Goal: Task Accomplishment & Management: Complete application form

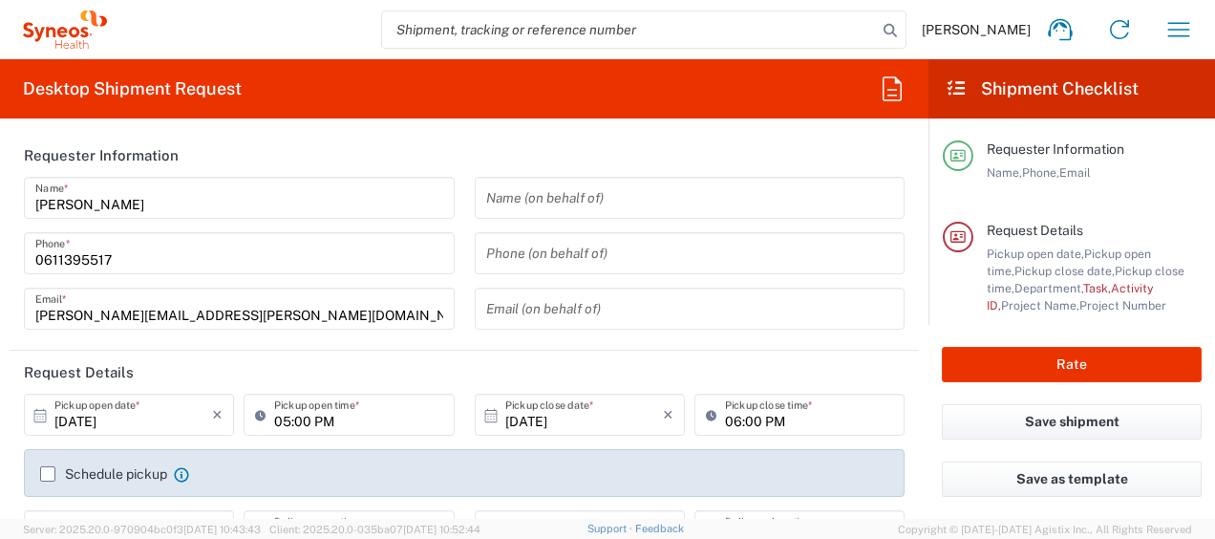
type input "4510"
type input "France"
type input "Syneos Health France SARL"
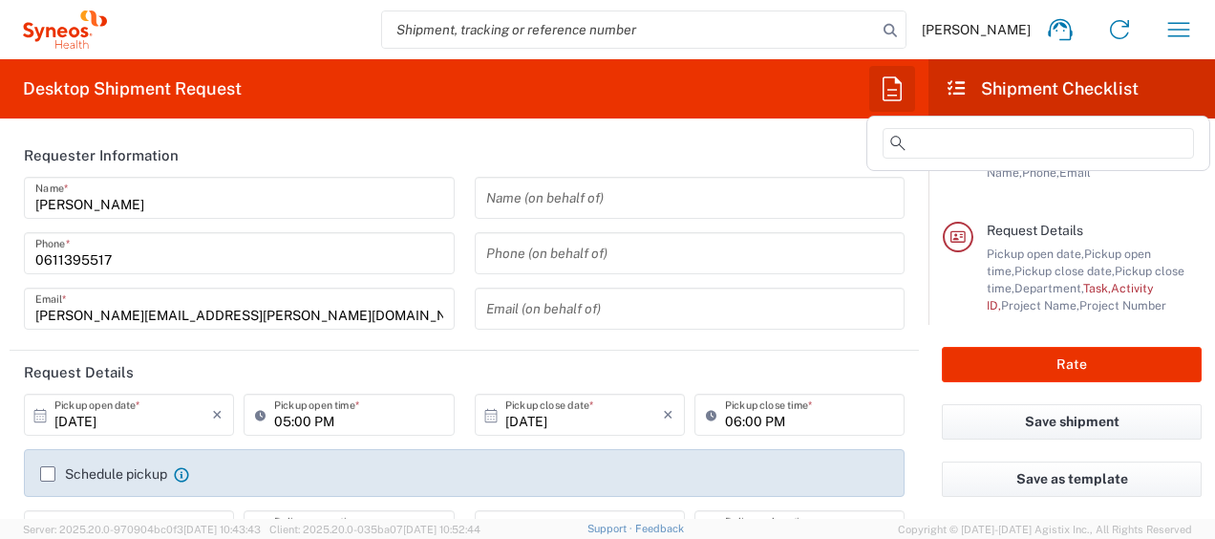
click at [913, 82] on button "button" at bounding box center [893, 89] width 46 height 46
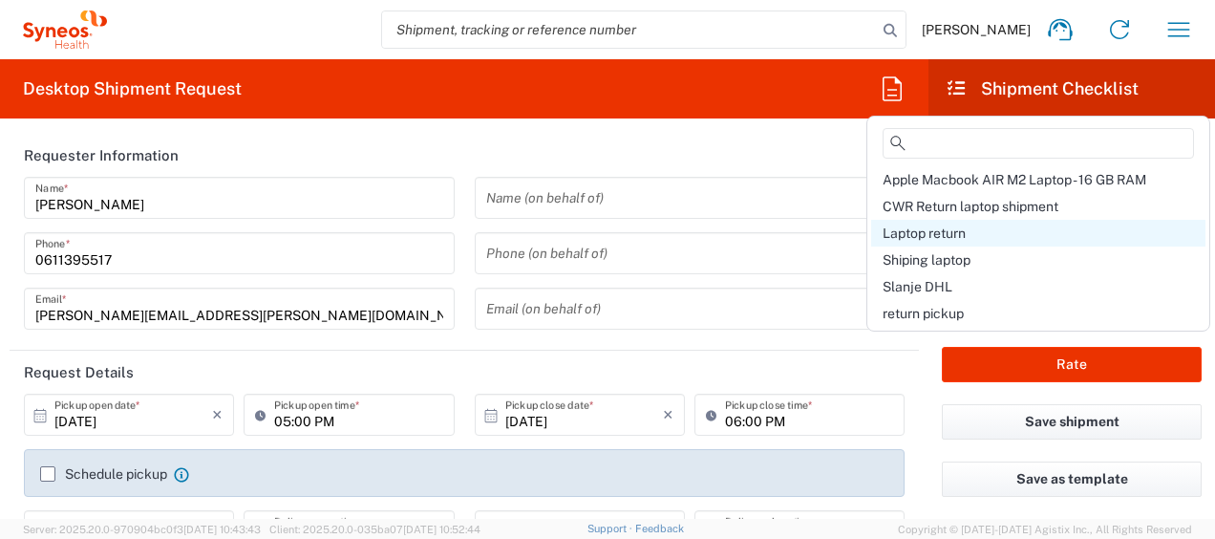
click at [955, 229] on span "Laptop return" at bounding box center [924, 232] width 83 height 15
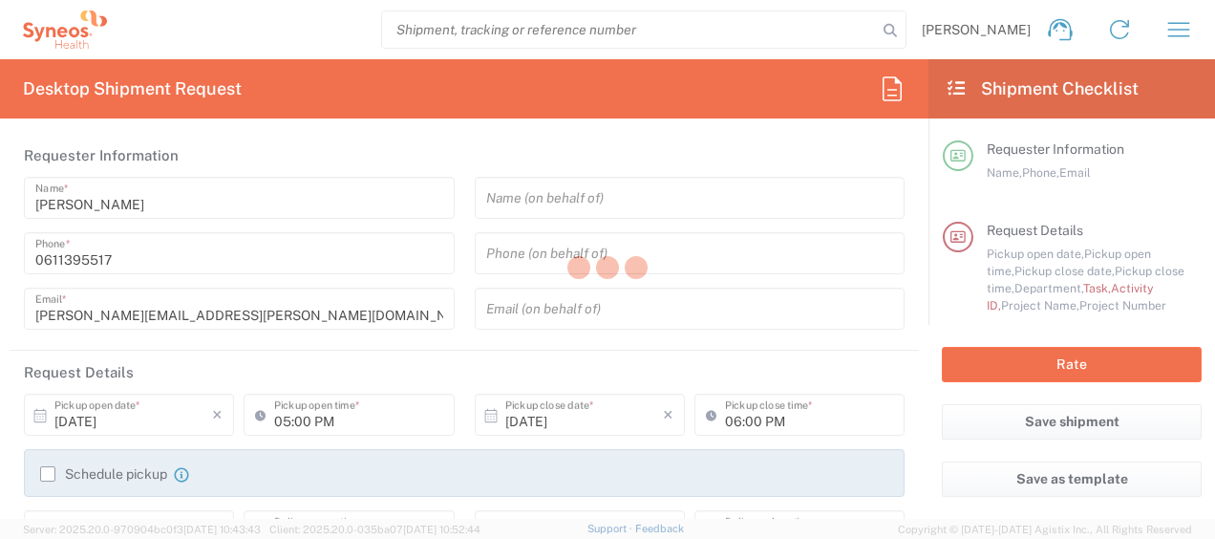
type input "Break/Fix"
type input "a220688"
type textarea "javad.ghasemi@syneoshealth.com"
type input "Syneos Health France SARL"
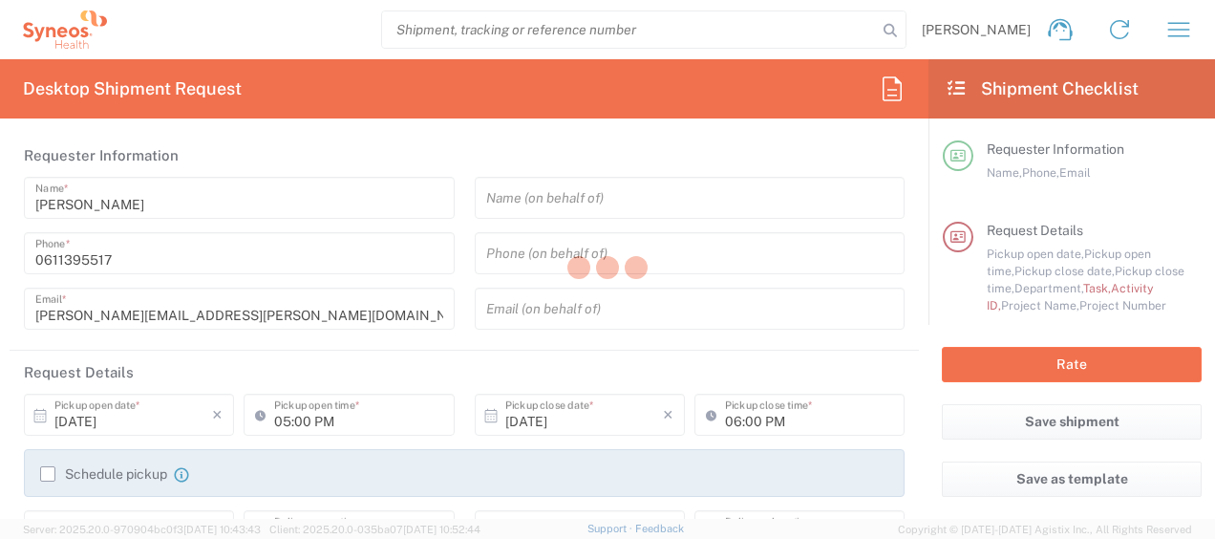
type input "25 boulevard Romain Rolland"
type input "5th Floor"
type input "Paris"
type input "France"
type input "75014"
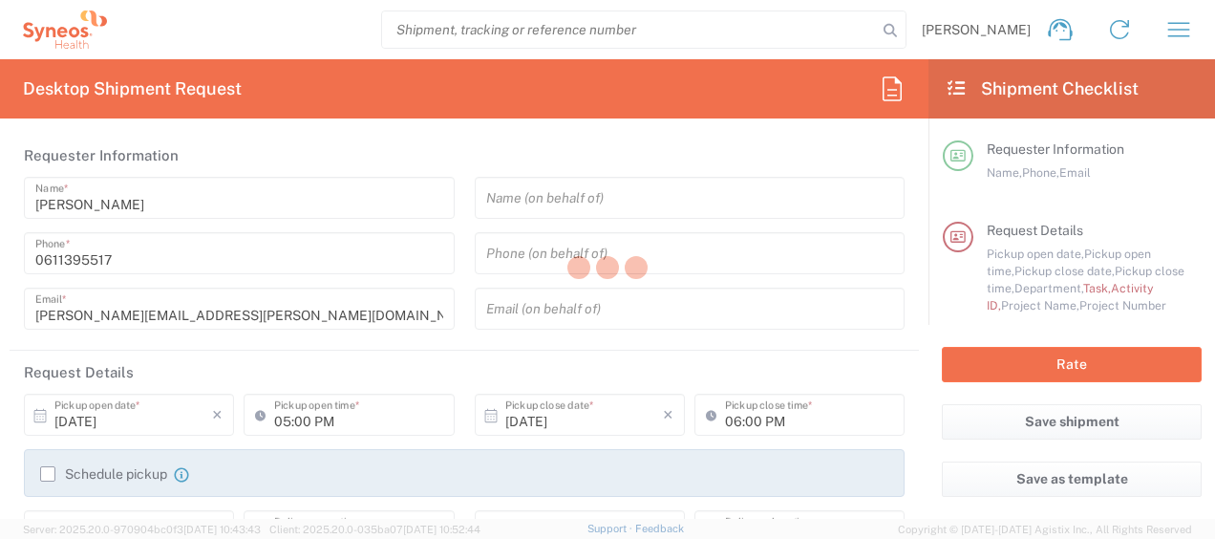
type input "[PERSON_NAME]"
type input "0611395517"
type input "javad.ghasemi@syneoshealth.com"
type input "01:00 PM"
type input "04:00 PM"
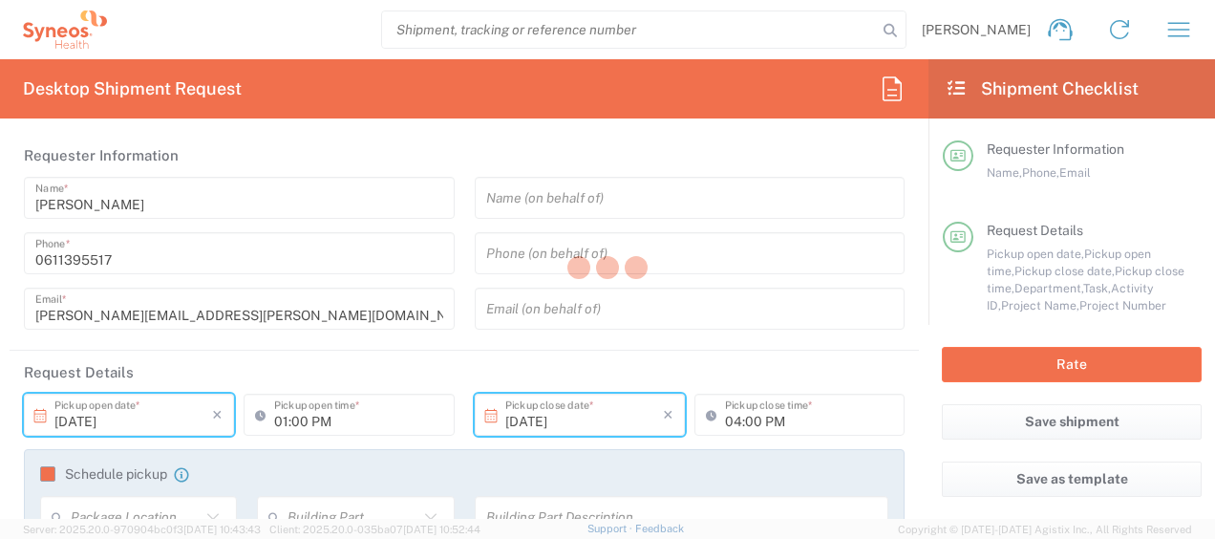
type input "Large Box"
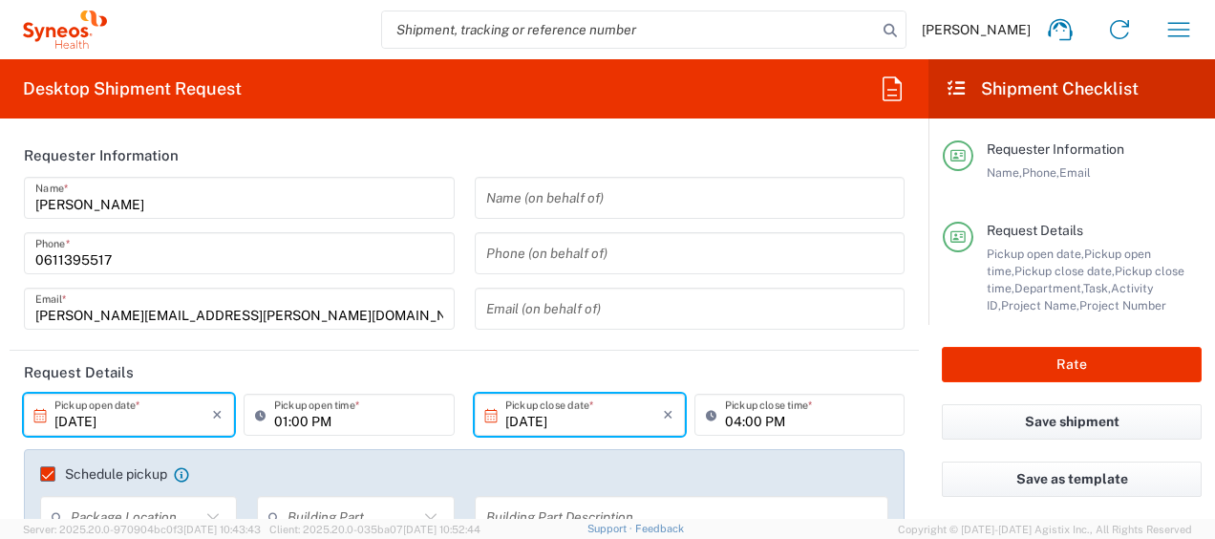
type input "4510 DEPARTMENTAL EXPENSE"
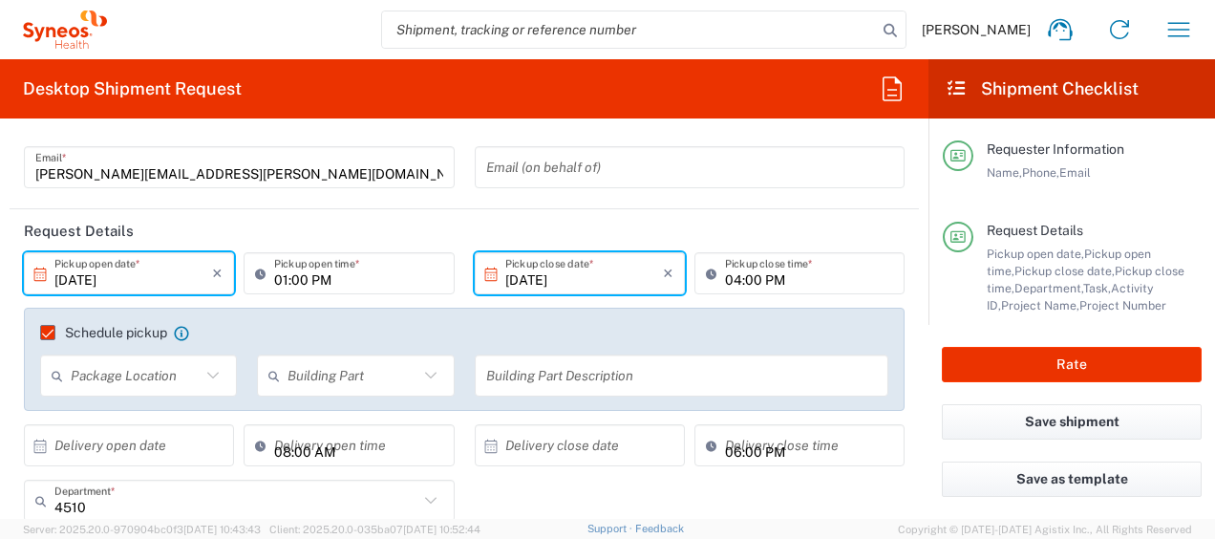
scroll to position [151, 0]
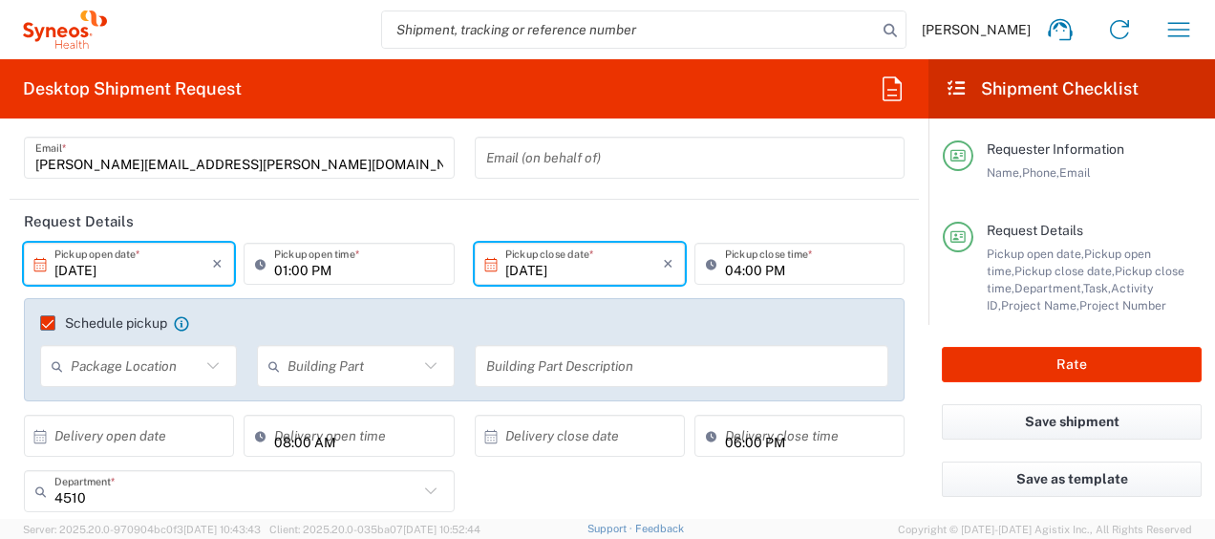
click at [75, 276] on input "10/02/2025" at bounding box center [133, 263] width 158 height 33
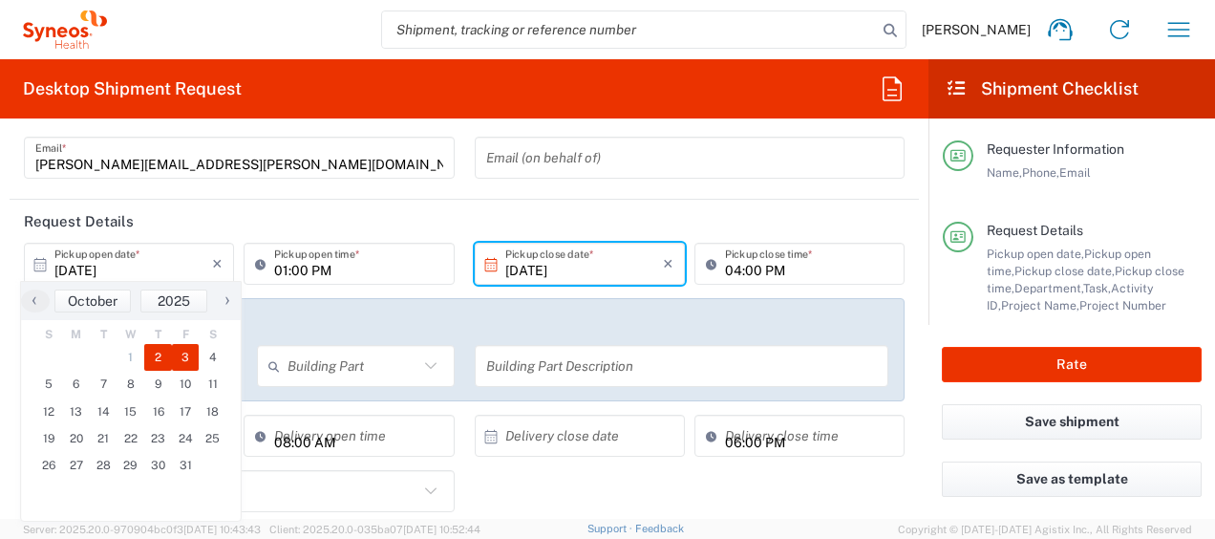
click at [194, 364] on span "3" at bounding box center [186, 357] width 28 height 27
type input "10/03/2025"
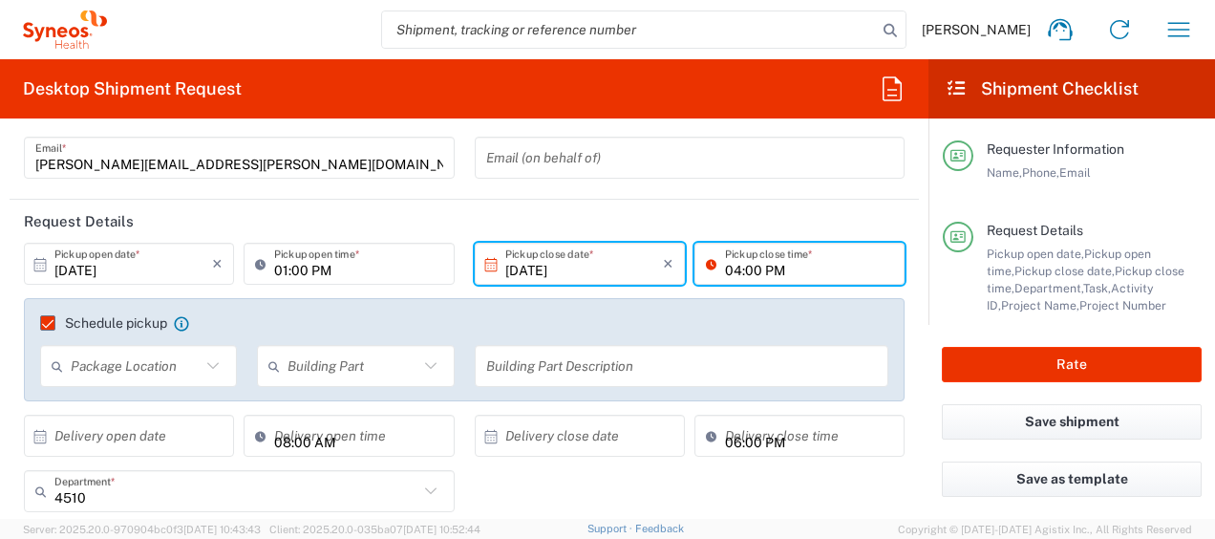
click at [730, 272] on input "04:00 PM" at bounding box center [809, 263] width 168 height 33
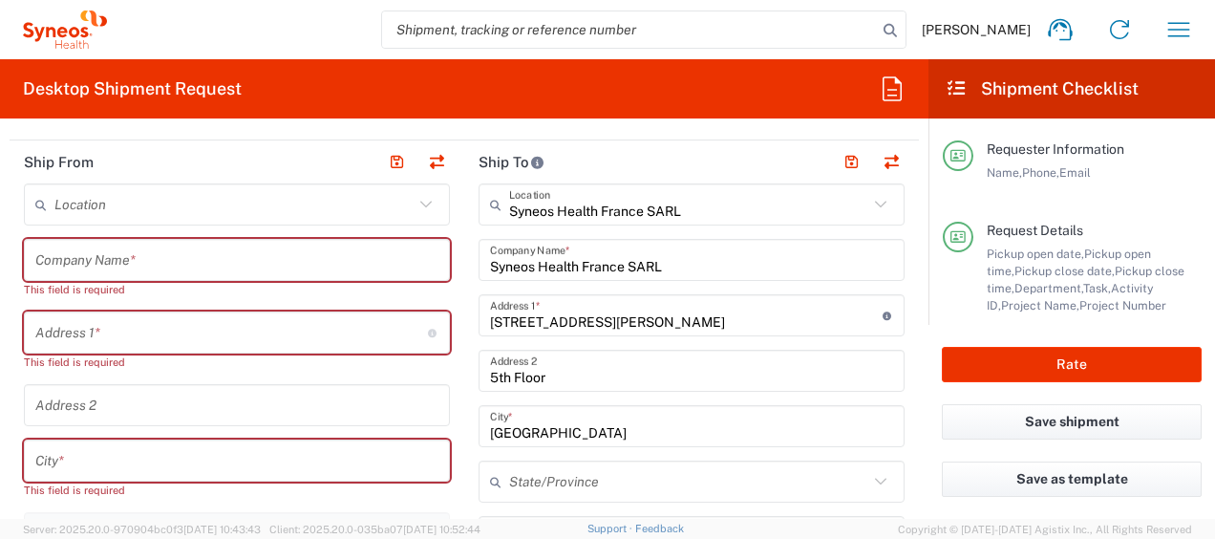
scroll to position [853, 0]
type input "05:00 PM"
click at [191, 247] on input "text" at bounding box center [236, 259] width 403 height 33
paste input "Elzbieta Chmiel"
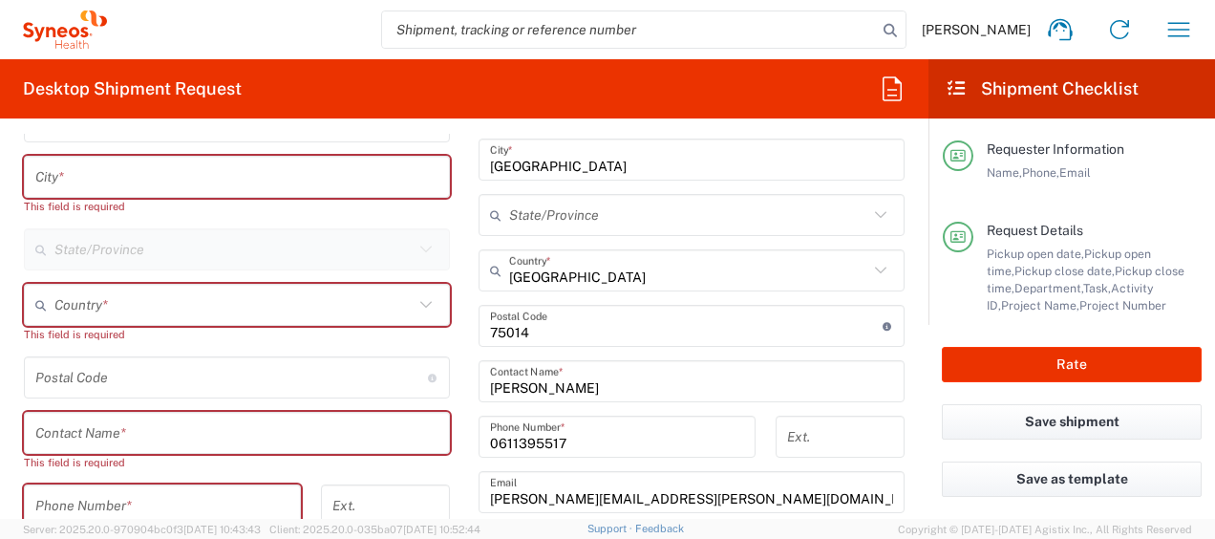
scroll to position [1120, 0]
type input "Elzbieta Chmiel"
click at [112, 440] on input "text" at bounding box center [236, 432] width 403 height 33
paste input "Elzbieta Chmiel"
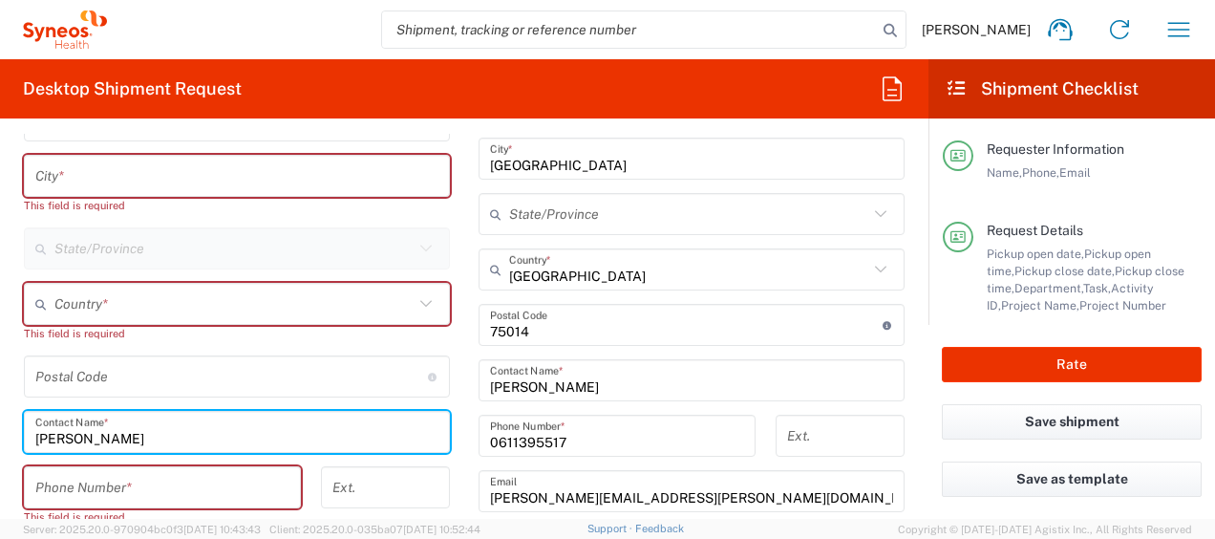
type input "Elzbieta Chmiel"
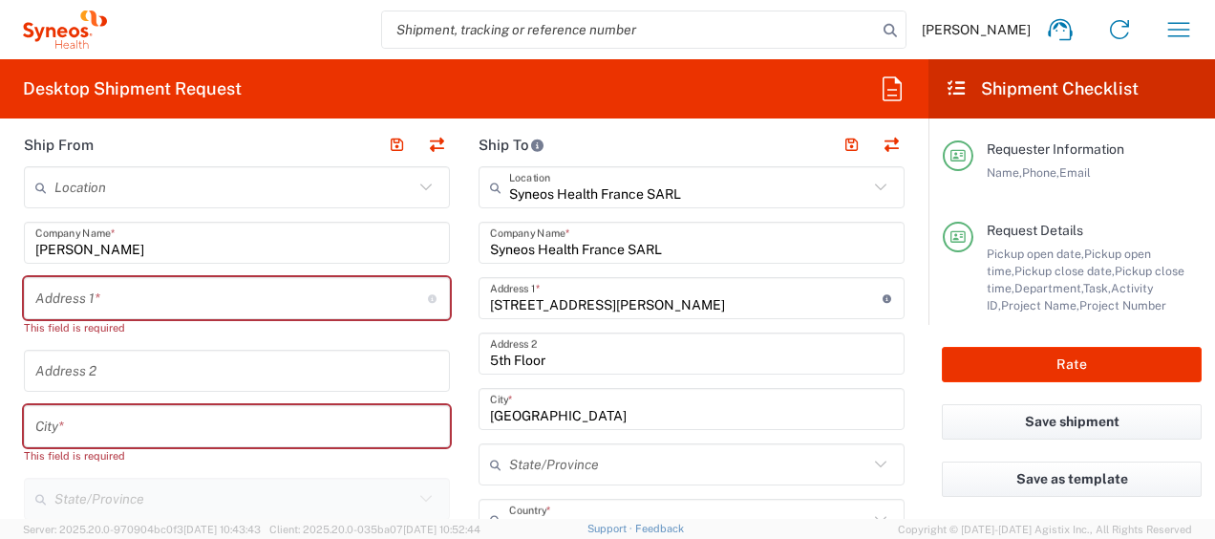
scroll to position [869, 0]
click at [80, 301] on input "text" at bounding box center [231, 299] width 393 height 33
paste input "Elzbieta Chmiel"
type input "Elzbieta Chmiel"
paste input "via Giovanni Prati 19"
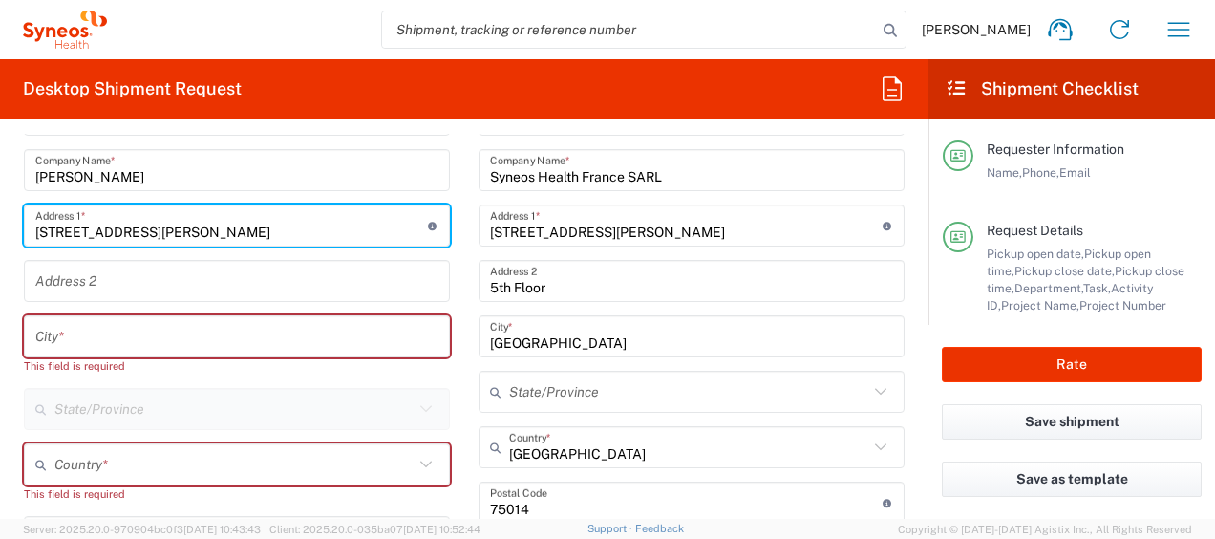
scroll to position [943, 0]
type input "via Giovanni Prati 19"
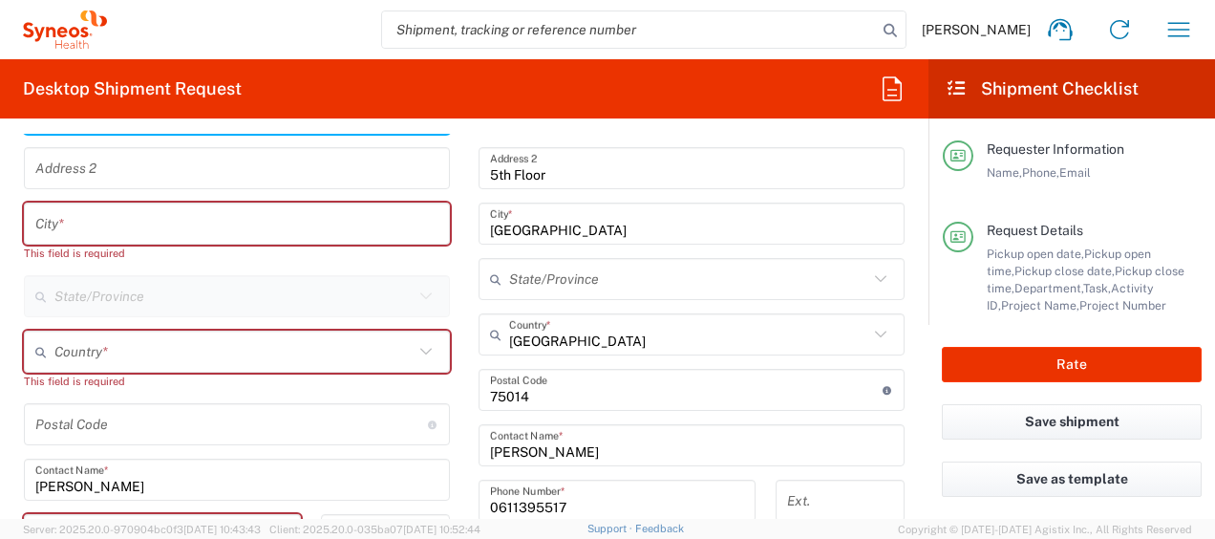
scroll to position [1058, 0]
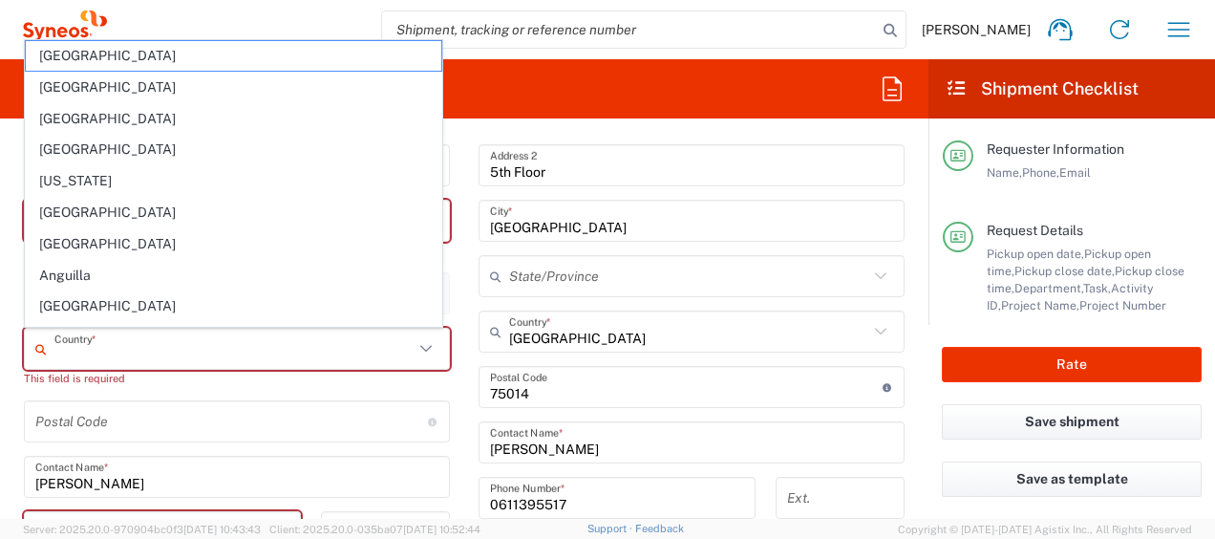
click at [159, 355] on input "text" at bounding box center [233, 349] width 359 height 33
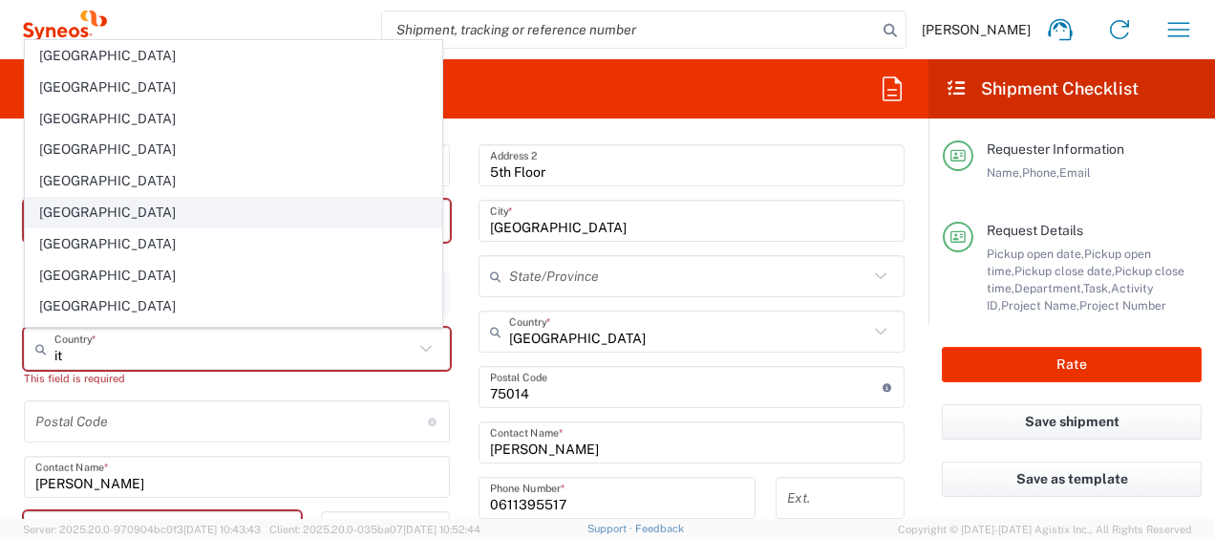
click at [134, 200] on span "Italy" at bounding box center [234, 213] width 416 height 30
type input "Italy"
type input "Sender/Shipper"
type input "Delivery Duty Paid"
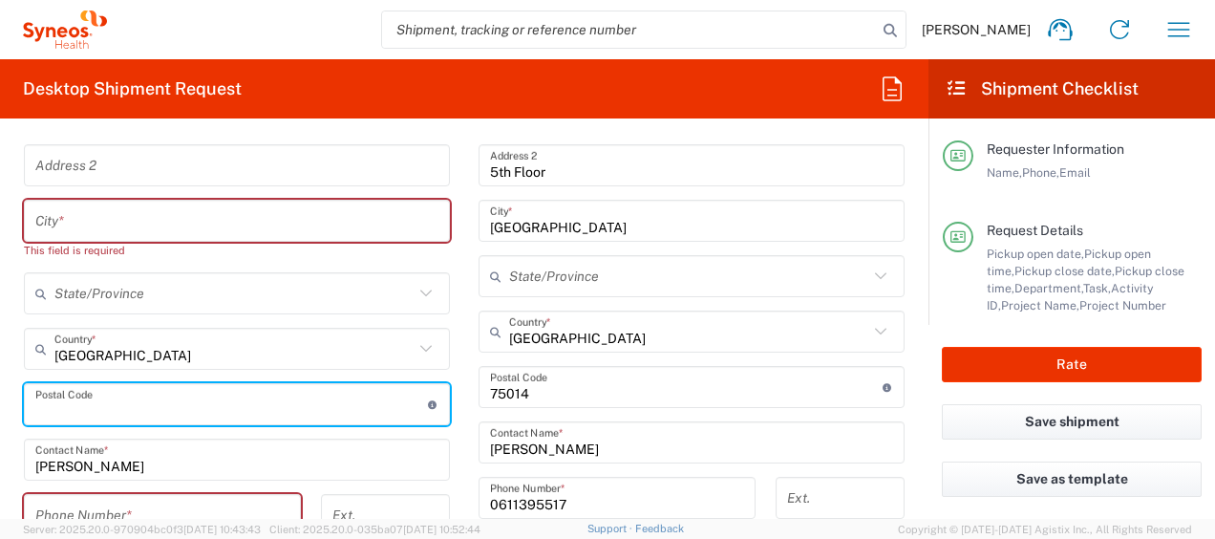
click at [99, 406] on input "undefined" at bounding box center [231, 404] width 393 height 33
paste input "37124"
type input "37124"
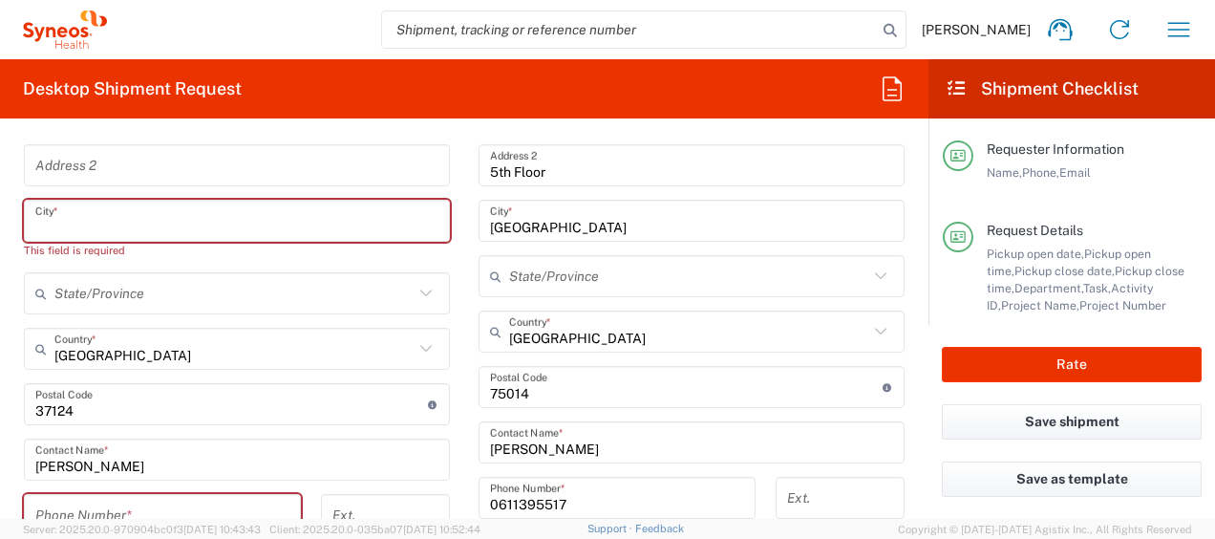
click at [104, 221] on input "text" at bounding box center [236, 220] width 403 height 33
paste input "Verona"
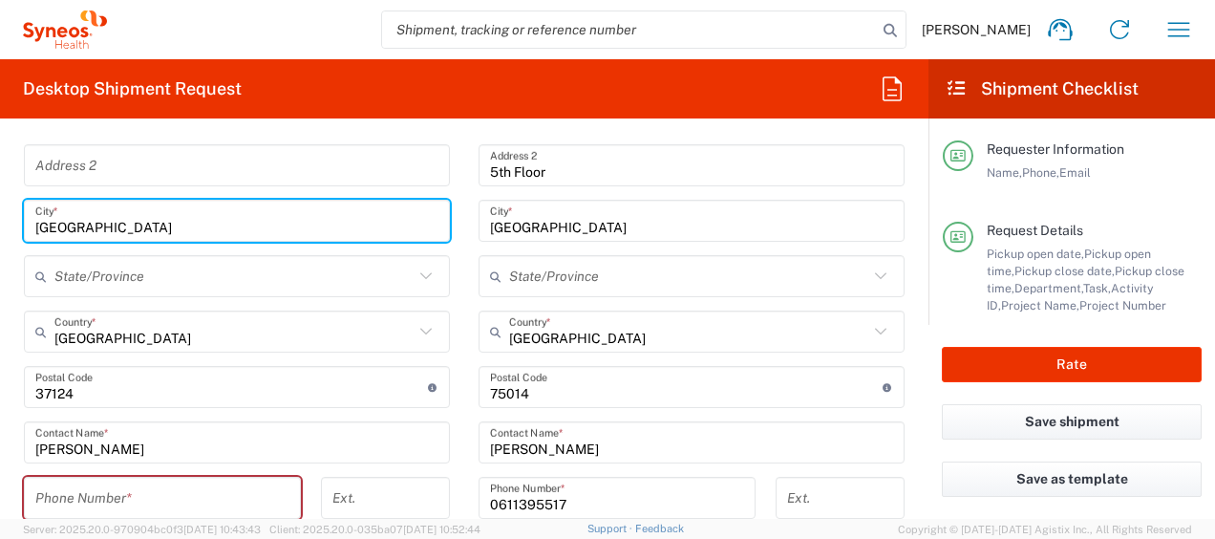
type input "Verona"
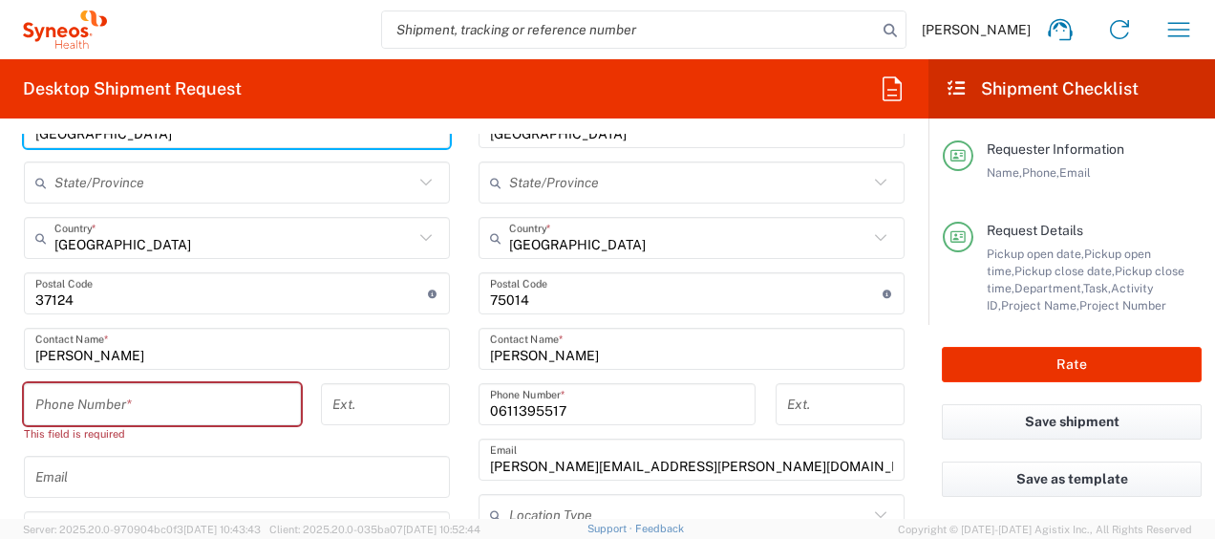
scroll to position [1155, 0]
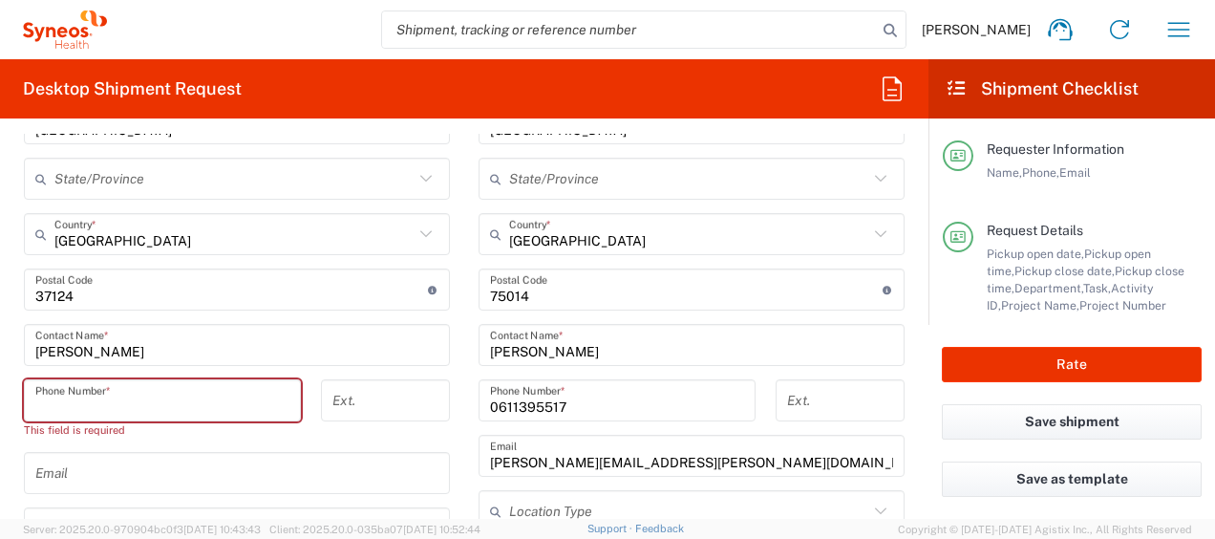
click at [63, 406] on input "tel" at bounding box center [162, 400] width 254 height 33
paste input "+39 345 422 88 63"
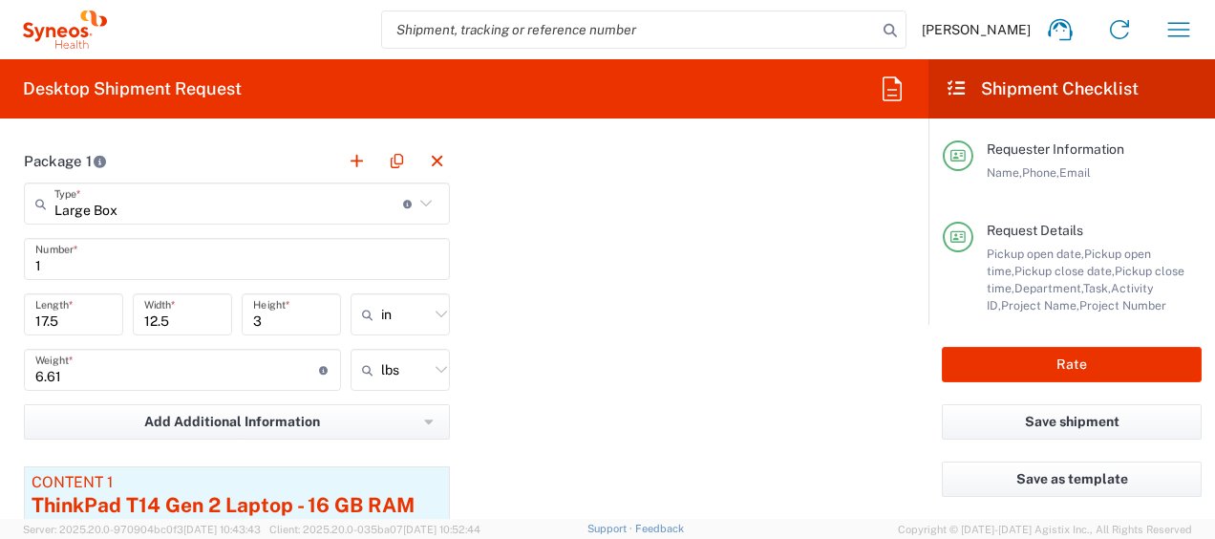
scroll to position [1921, 0]
type input "+39 345 422 88 63"
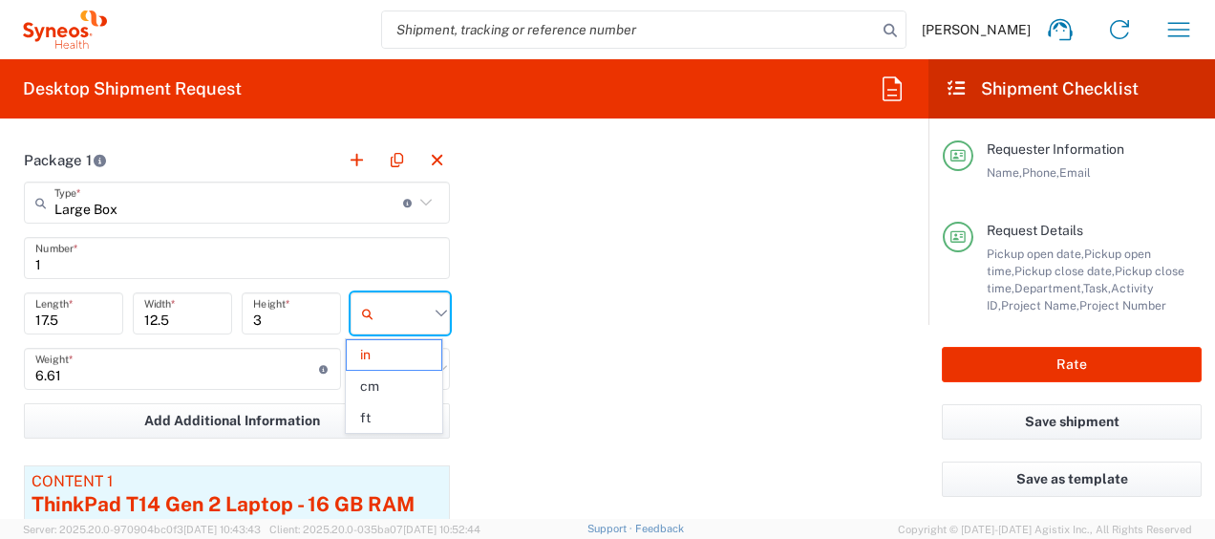
click at [397, 322] on input "text" at bounding box center [405, 313] width 48 height 31
click at [422, 395] on span "cm" at bounding box center [394, 387] width 94 height 30
type input "44.45"
type input "31.75"
type input "7.62"
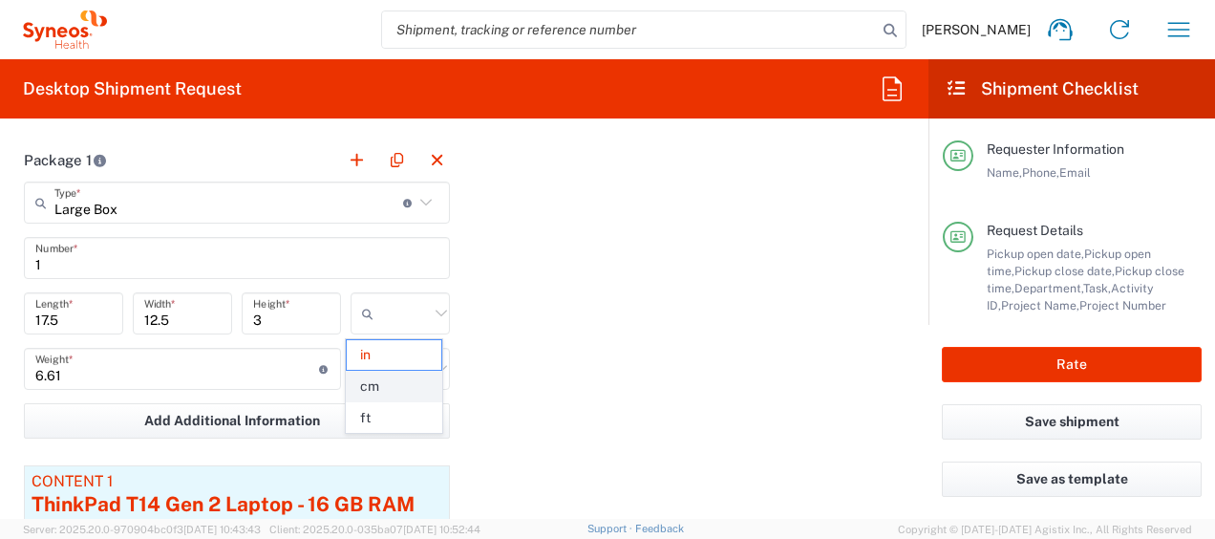
type input "cm"
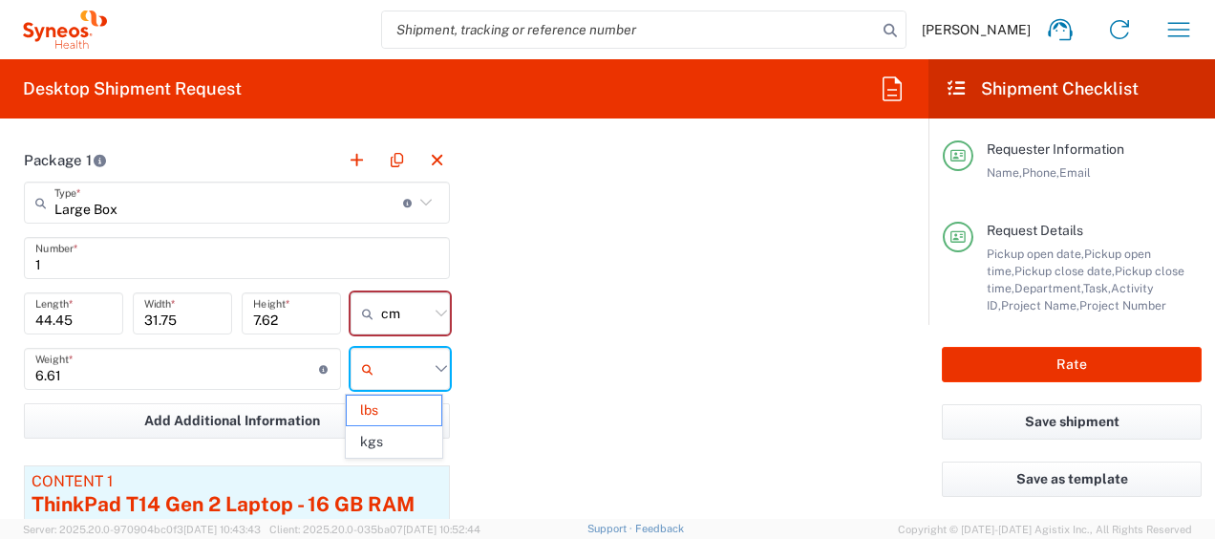
click at [420, 370] on input "text" at bounding box center [405, 369] width 48 height 31
click at [422, 443] on span "kgs" at bounding box center [394, 442] width 94 height 30
type input "3"
type input "kgs"
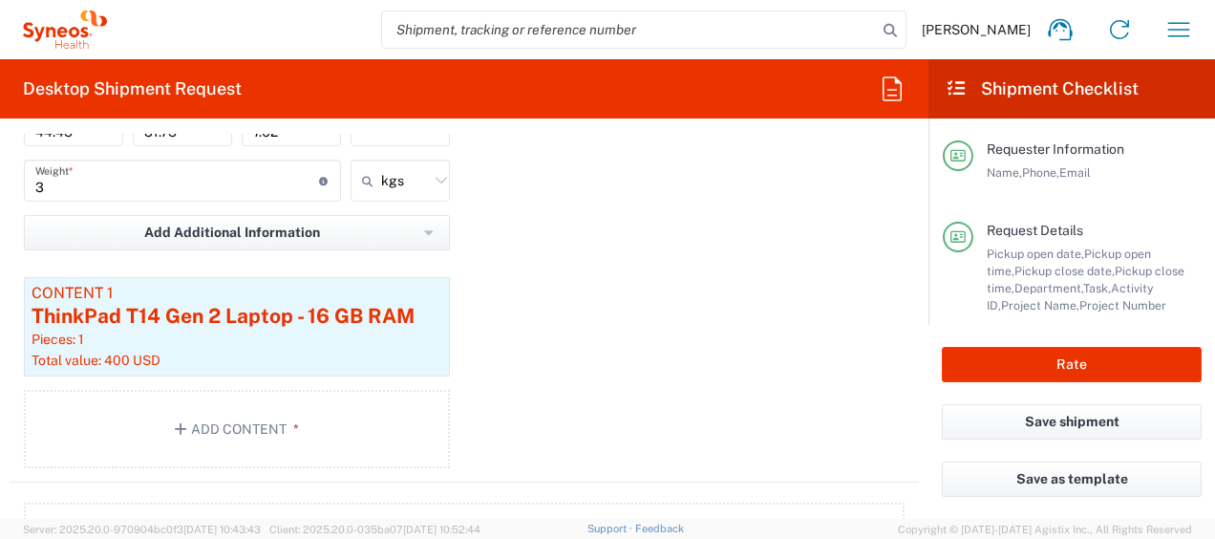
scroll to position [2110, 0]
click at [309, 421] on button "Add Content *" at bounding box center [237, 428] width 426 height 78
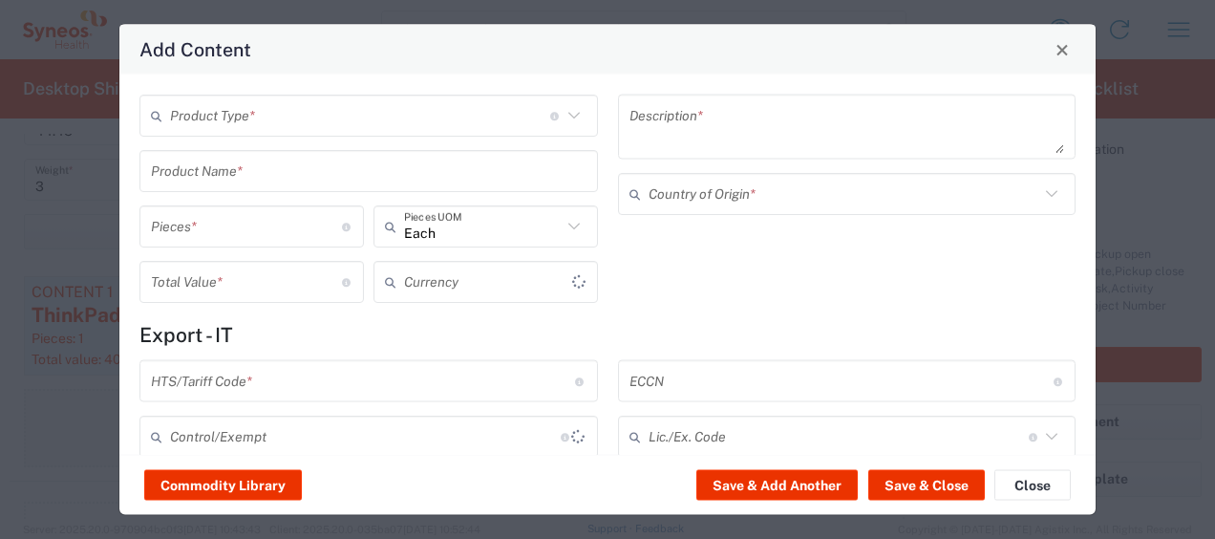
type input "US Dollar"
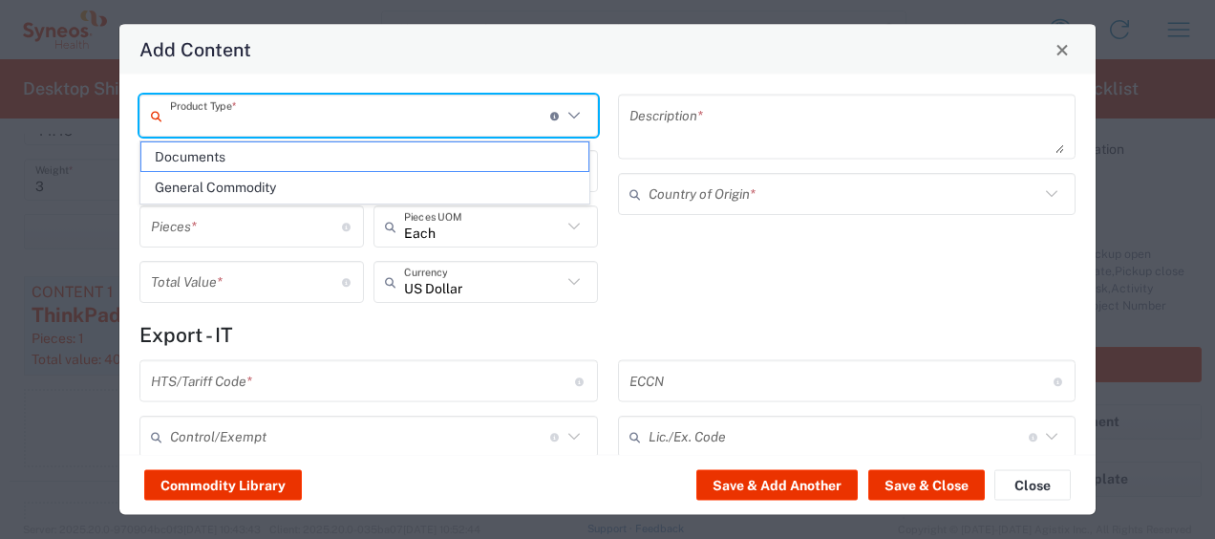
click at [268, 119] on input "text" at bounding box center [360, 114] width 380 height 33
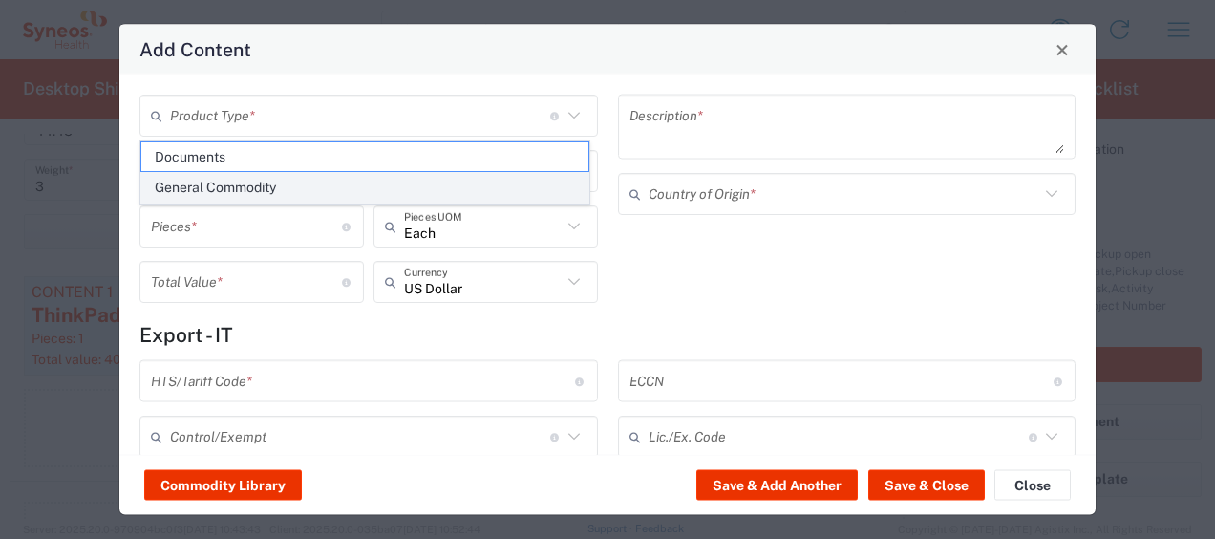
click at [284, 187] on span "General Commodity" at bounding box center [364, 188] width 447 height 30
type input "General Commodity"
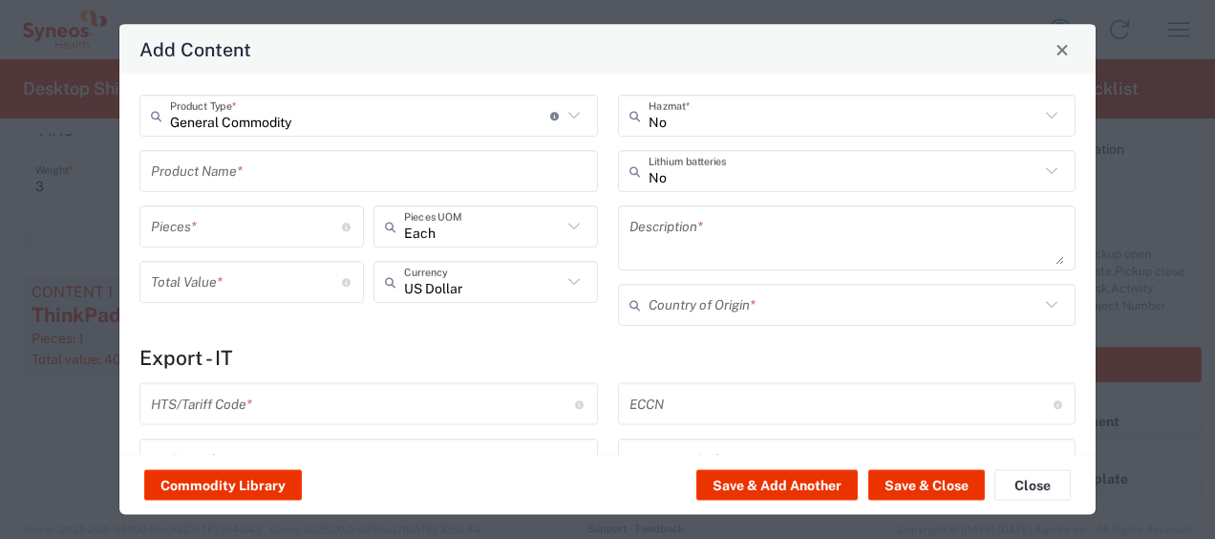
click at [259, 174] on input "text" at bounding box center [369, 170] width 436 height 33
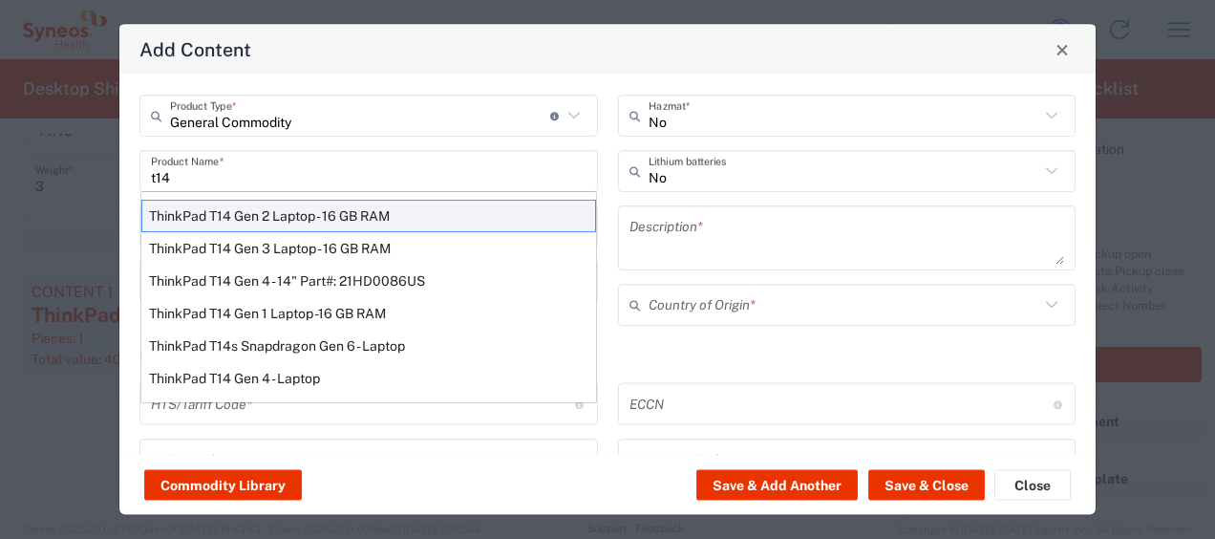
click at [286, 207] on div "ThinkPad T14 Gen 2 Laptop - 16 GB RAM" at bounding box center [368, 216] width 455 height 32
type input "ThinkPad T14 Gen 2 Laptop - 16 GB RAM"
type input "1"
type textarea "Intel Core i7-1156G7 vProÂ® Processor - 14"- 16 GB RAM - 512 GB SSD"
type input "China"
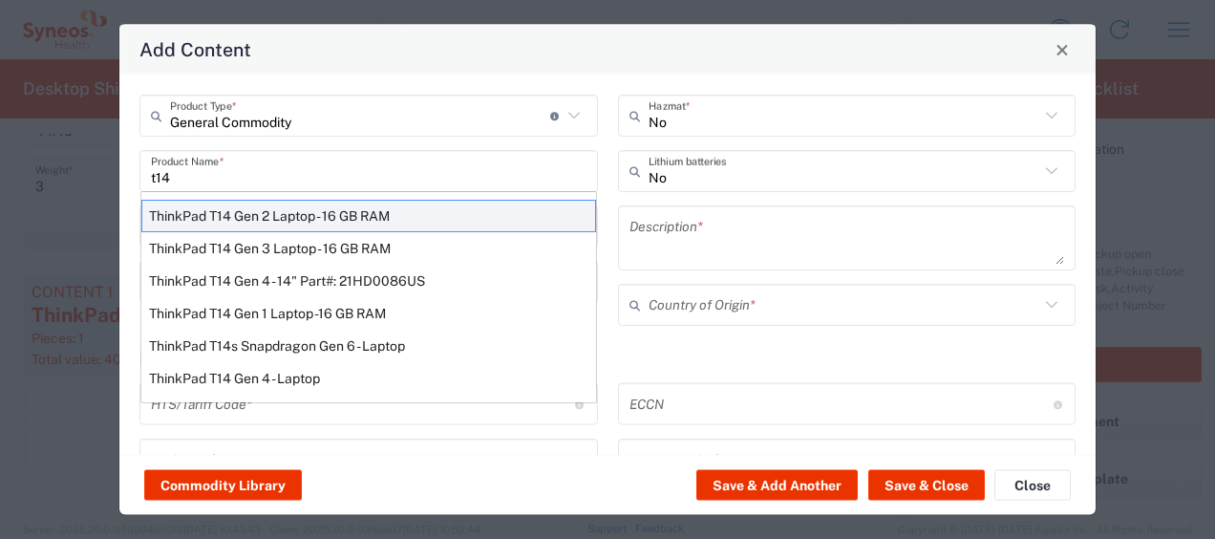
type input "8471300100"
type input "BIS"
type input "5A992.c"
type input "Yes"
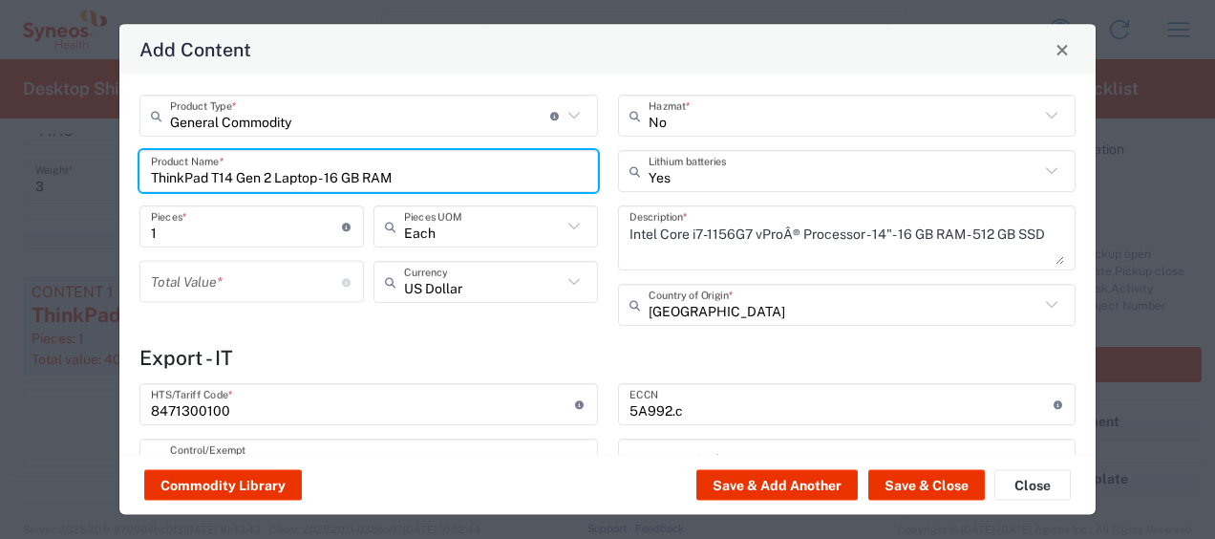
type input "NLR - No License Required"
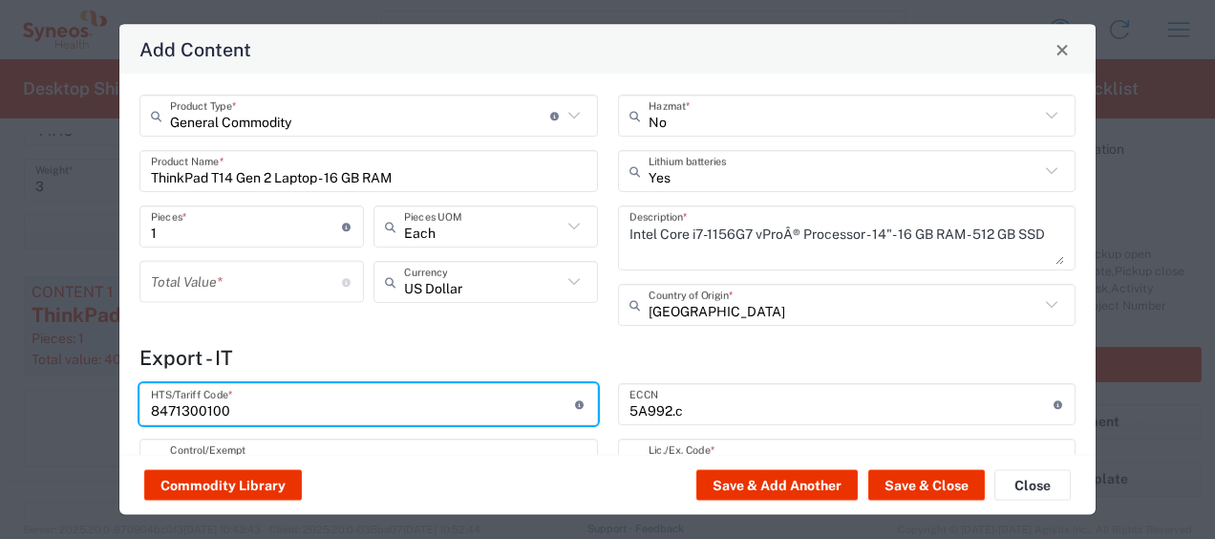
drag, startPoint x: 262, startPoint y: 413, endPoint x: 140, endPoint y: 414, distance: 121.4
click at [140, 414] on div "8471300100 HTS/Tariff Code * 10-digit U.S. import and export statistical classi…" at bounding box center [369, 404] width 459 height 42
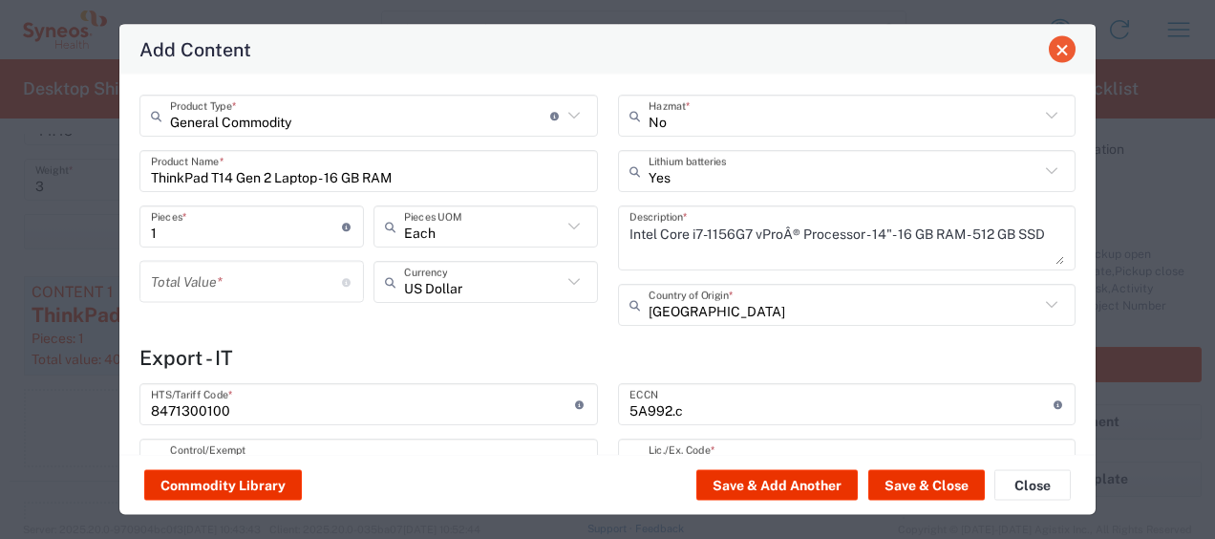
click at [1071, 49] on button "Close" at bounding box center [1062, 49] width 27 height 27
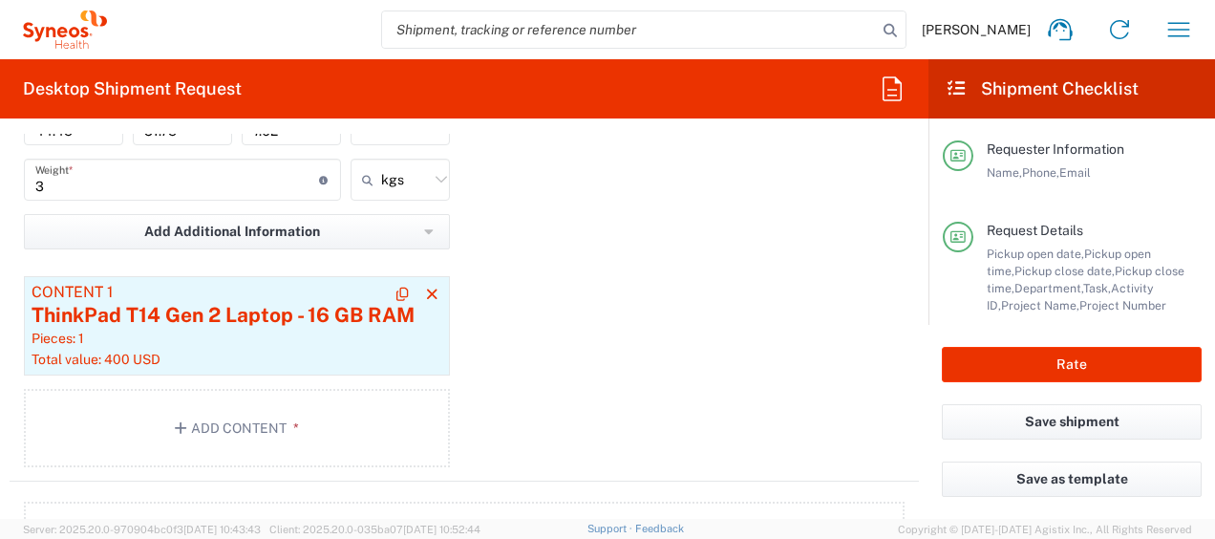
click at [171, 346] on div "Pieces: 1" at bounding box center [237, 338] width 411 height 17
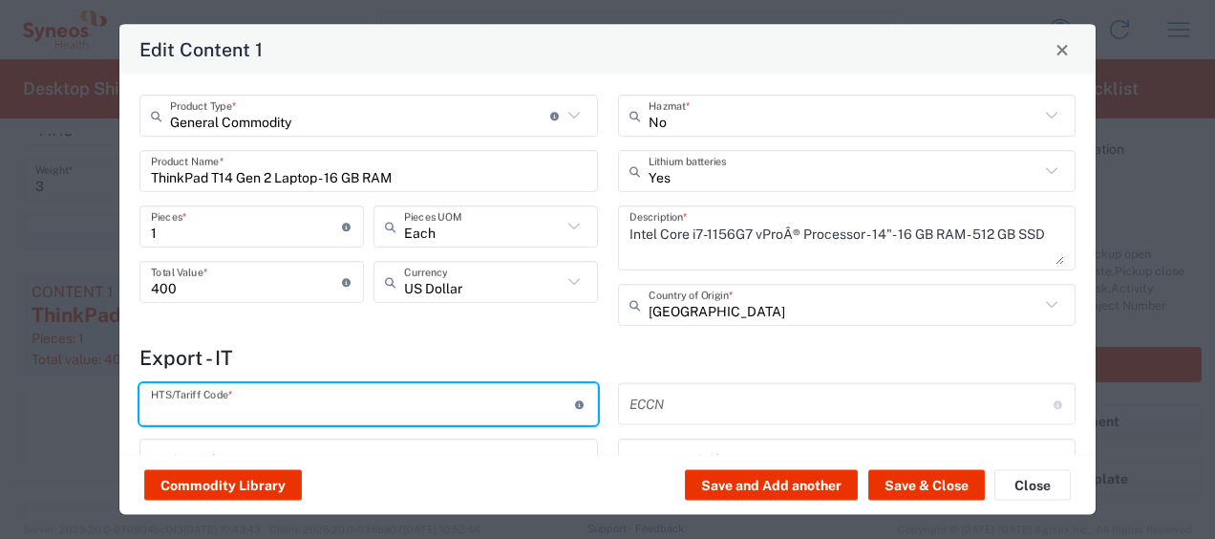
click at [286, 405] on input "text" at bounding box center [363, 403] width 424 height 33
paste input "8471300100"
type input "8471300100"
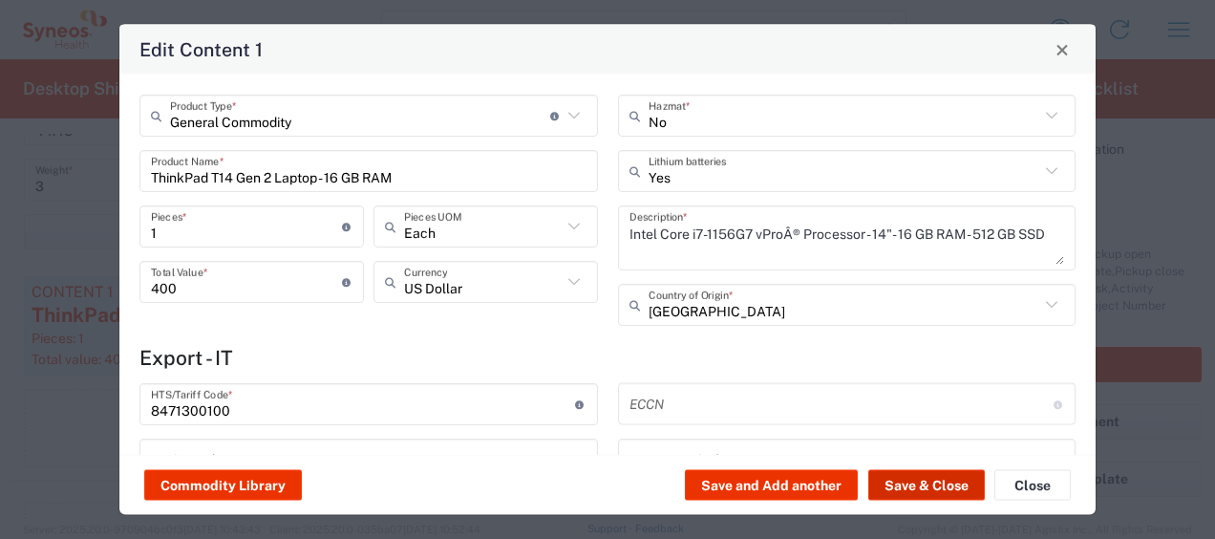
click at [958, 482] on button "Save & Close" at bounding box center [927, 485] width 117 height 31
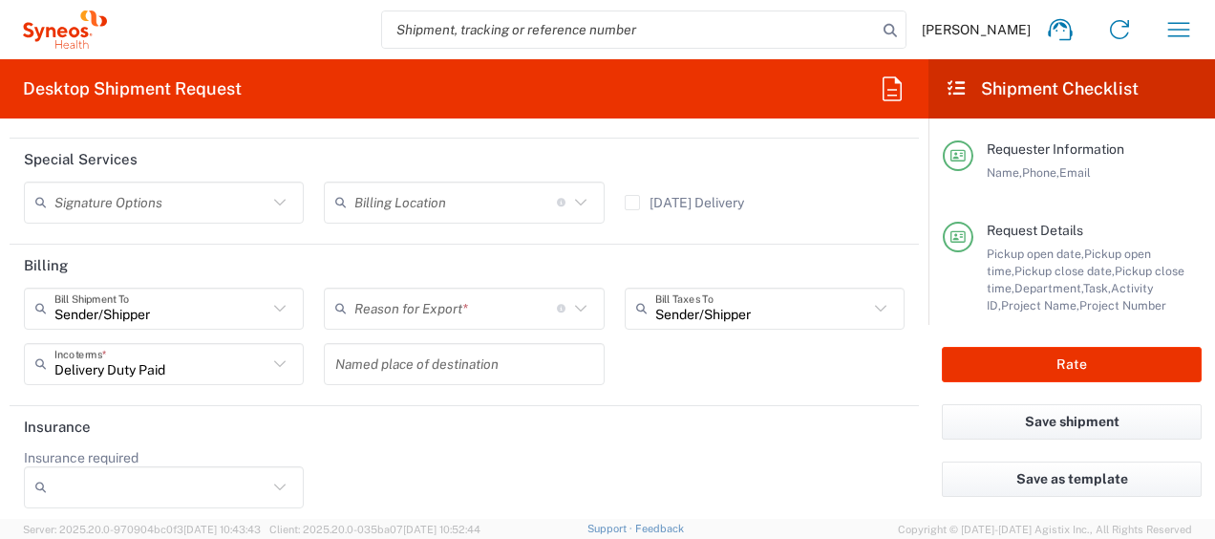
scroll to position [2963, 0]
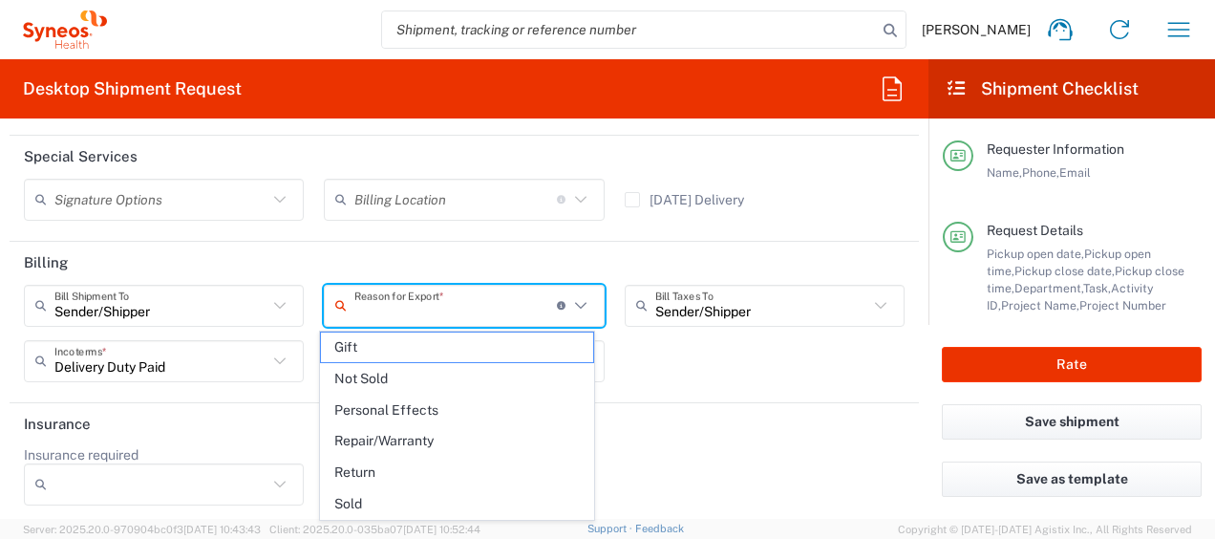
click at [476, 309] on input "text" at bounding box center [455, 305] width 203 height 33
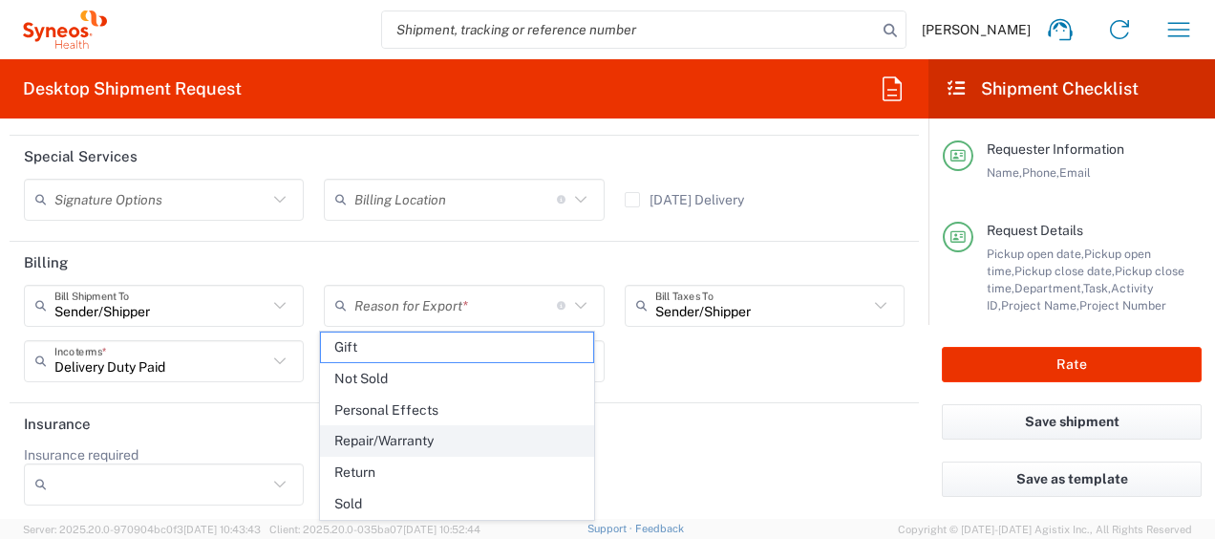
click at [447, 438] on span "Repair/Warranty" at bounding box center [456, 441] width 271 height 30
type input "Repair/Warranty"
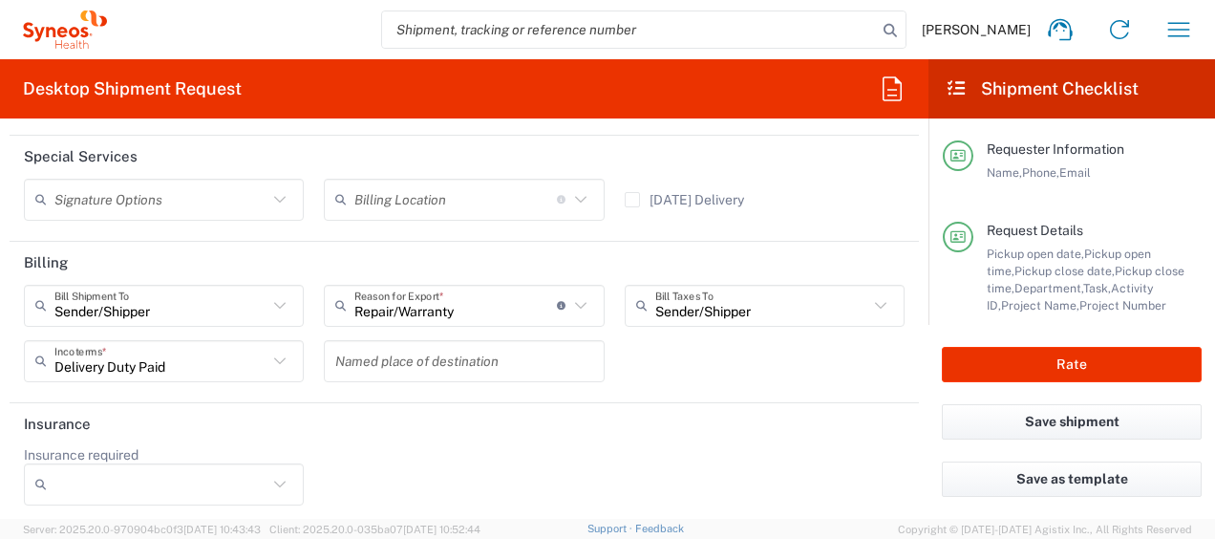
scroll to position [2971, 0]
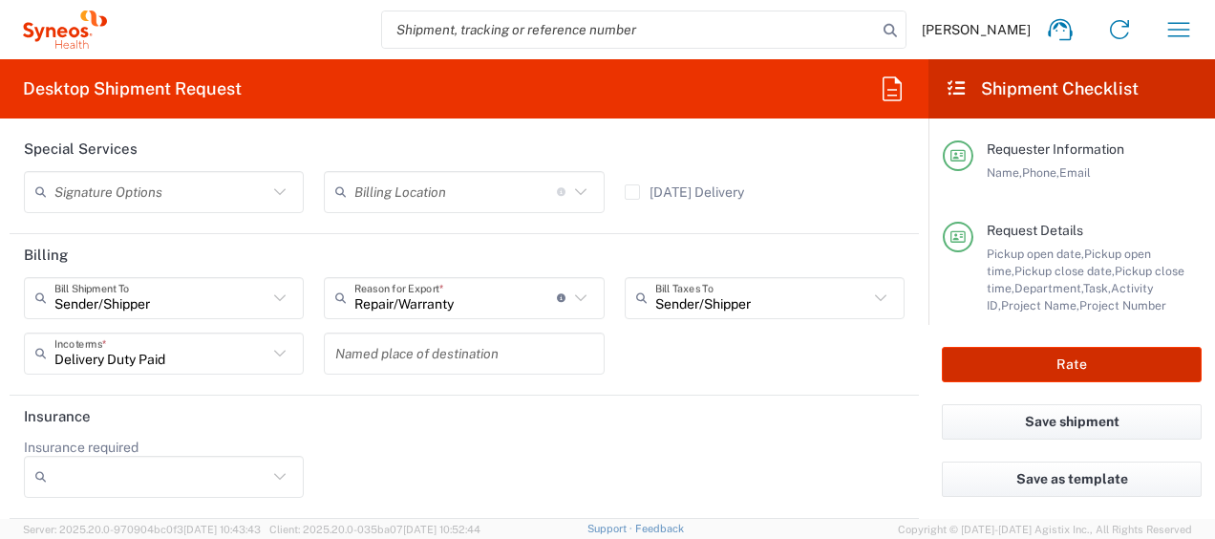
click at [1023, 368] on button "Rate" at bounding box center [1072, 364] width 260 height 35
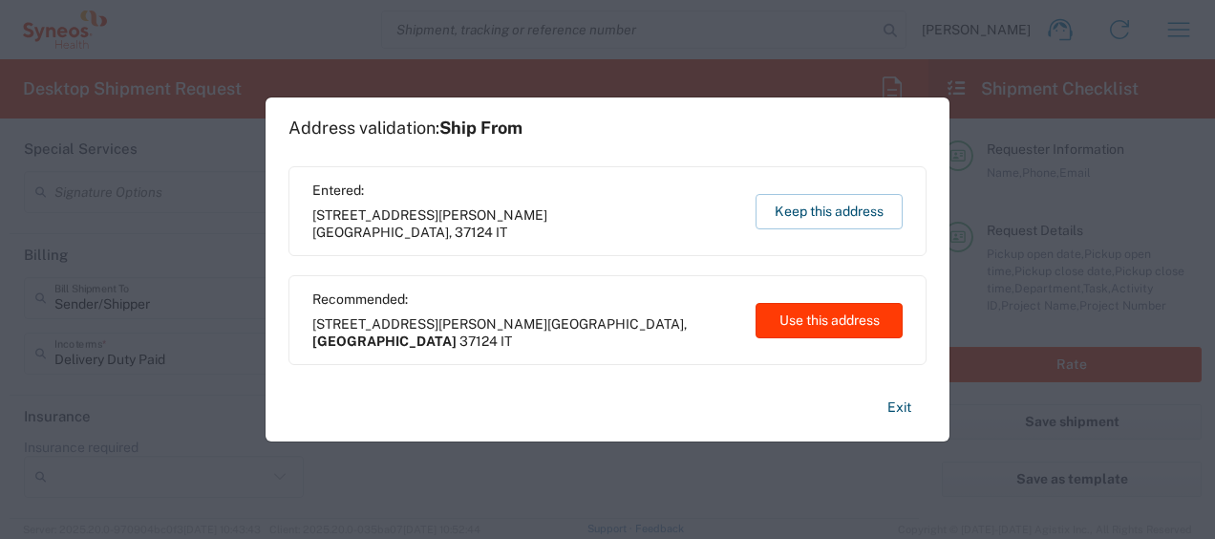
click at [826, 324] on button "Use this address" at bounding box center [829, 320] width 147 height 35
type input "Veneto"
type input "Italy"
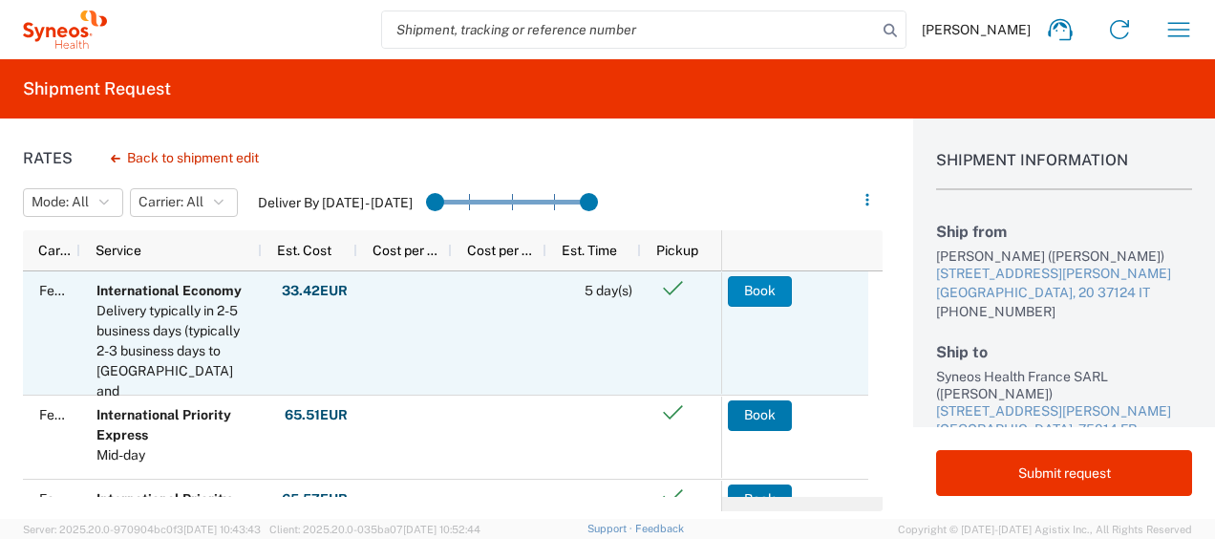
click at [784, 284] on button "Book" at bounding box center [760, 291] width 64 height 31
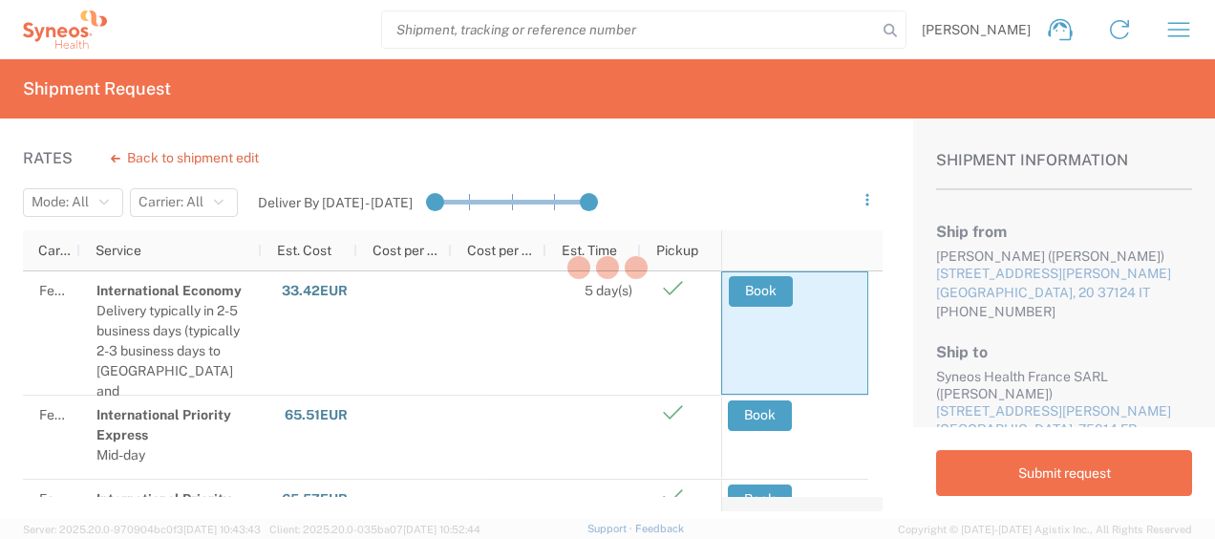
click at [612, 282] on div at bounding box center [608, 269] width 86 height 27
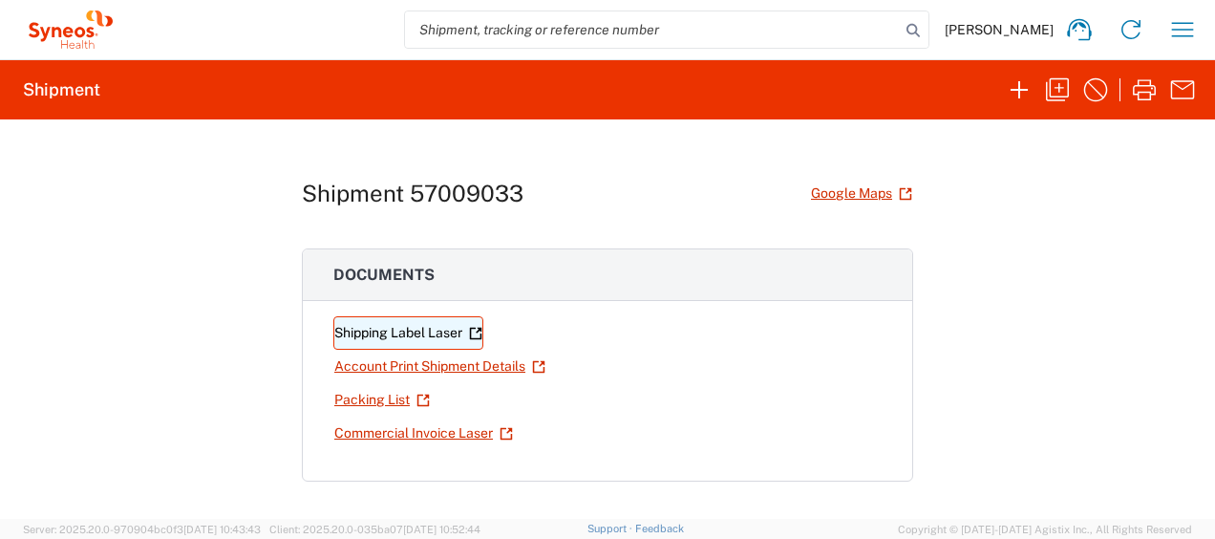
click at [392, 333] on link "Shipping Label Laser" at bounding box center [408, 332] width 150 height 33
